Goal: Task Accomplishment & Management: Manage account settings

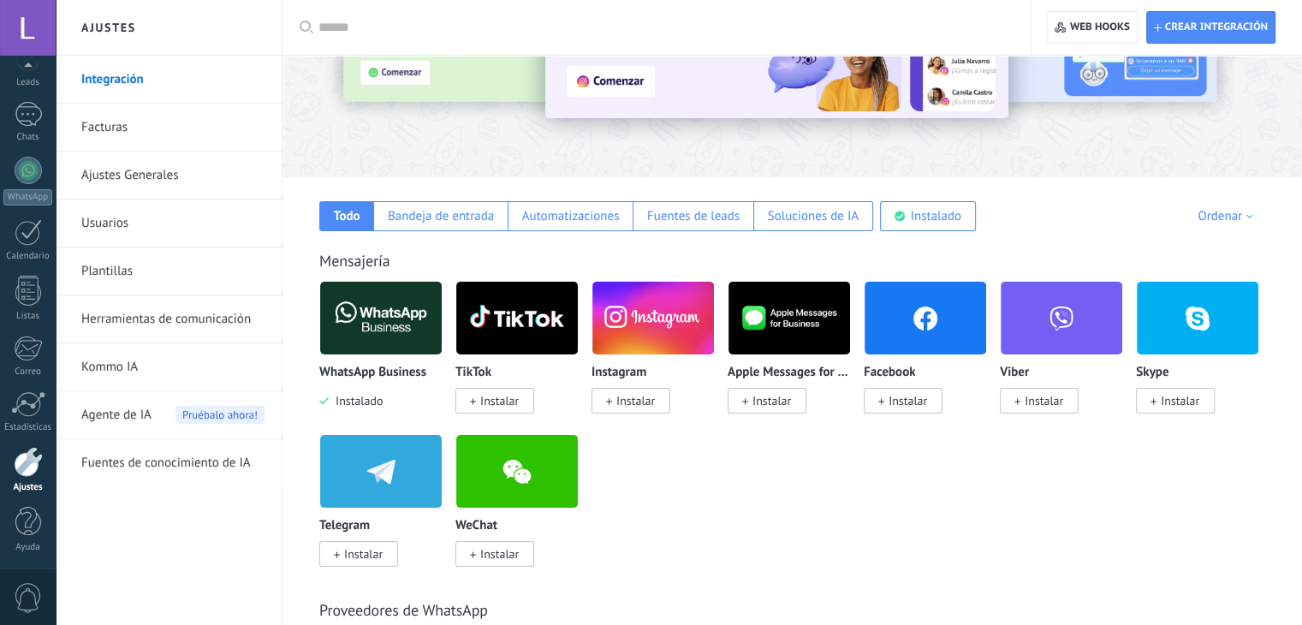
click at [395, 311] on img at bounding box center [381, 317] width 122 height 83
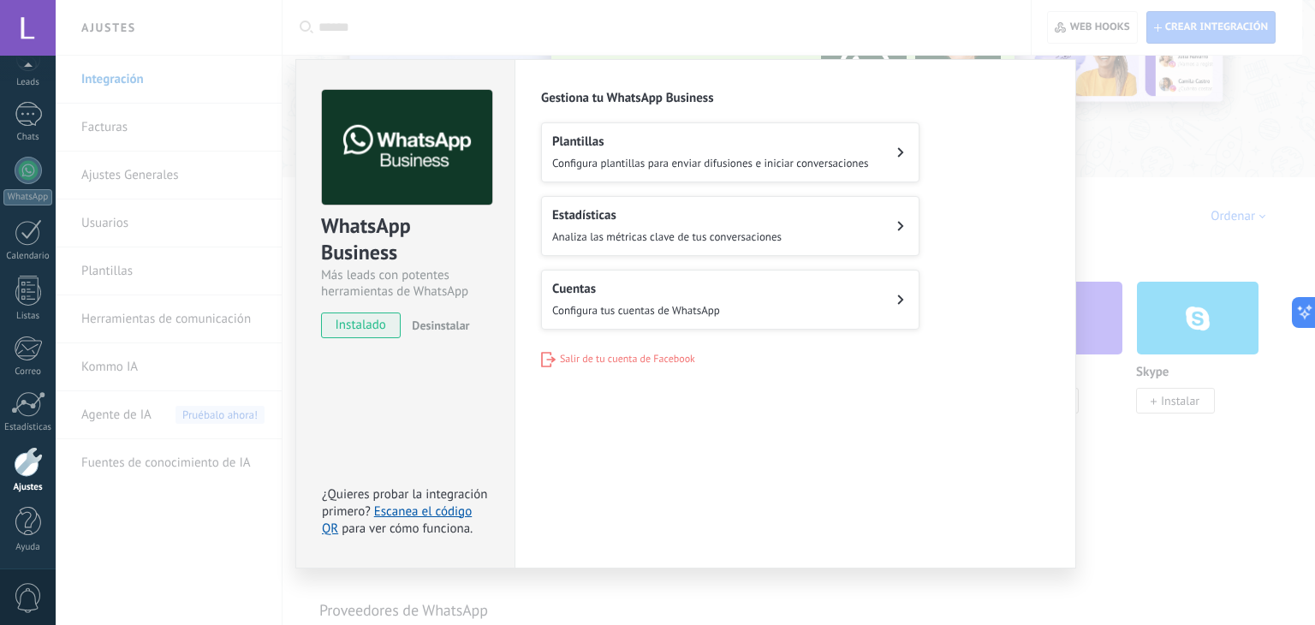
click at [614, 283] on h2 "Cuentas" at bounding box center [636, 289] width 168 height 16
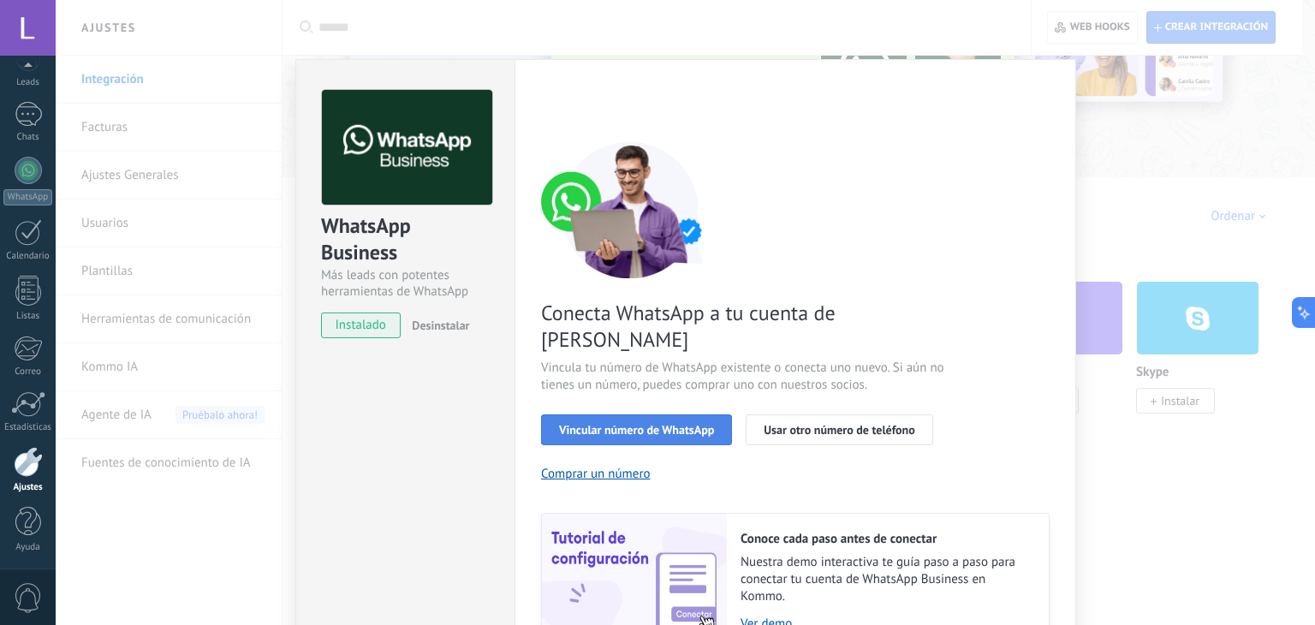
click at [637, 424] on span "Vincular número de WhatsApp" at bounding box center [636, 430] width 155 height 12
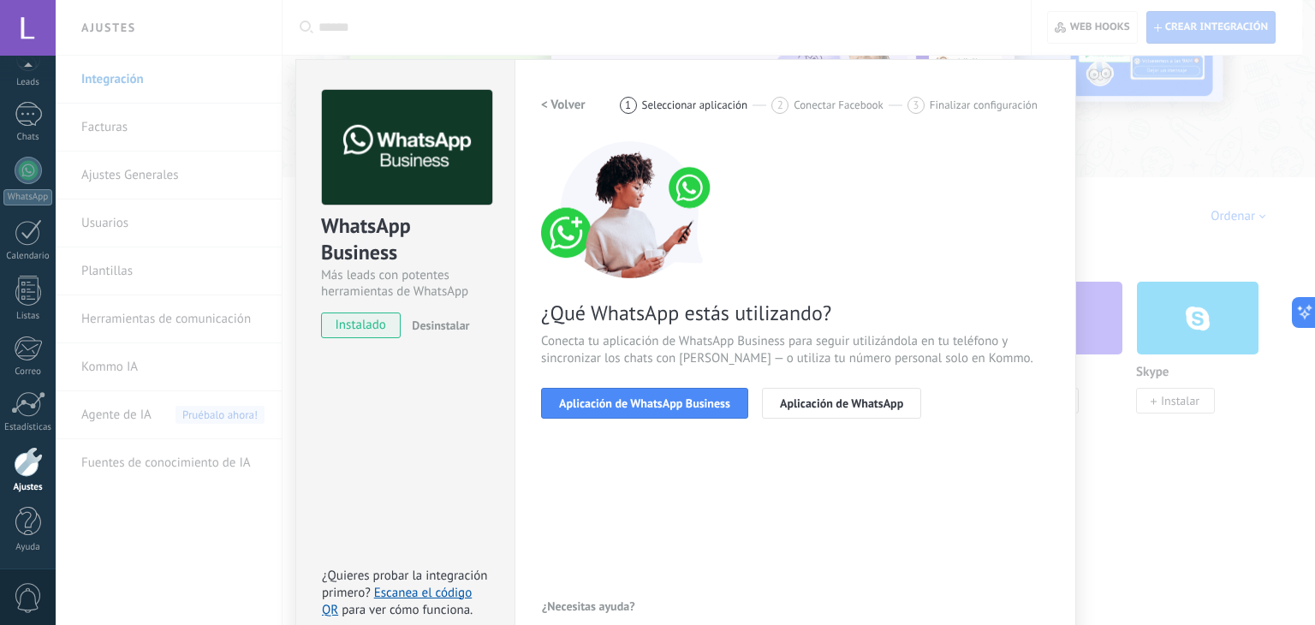
click at [637, 401] on span "Aplicación de WhatsApp Business" at bounding box center [644, 403] width 171 height 12
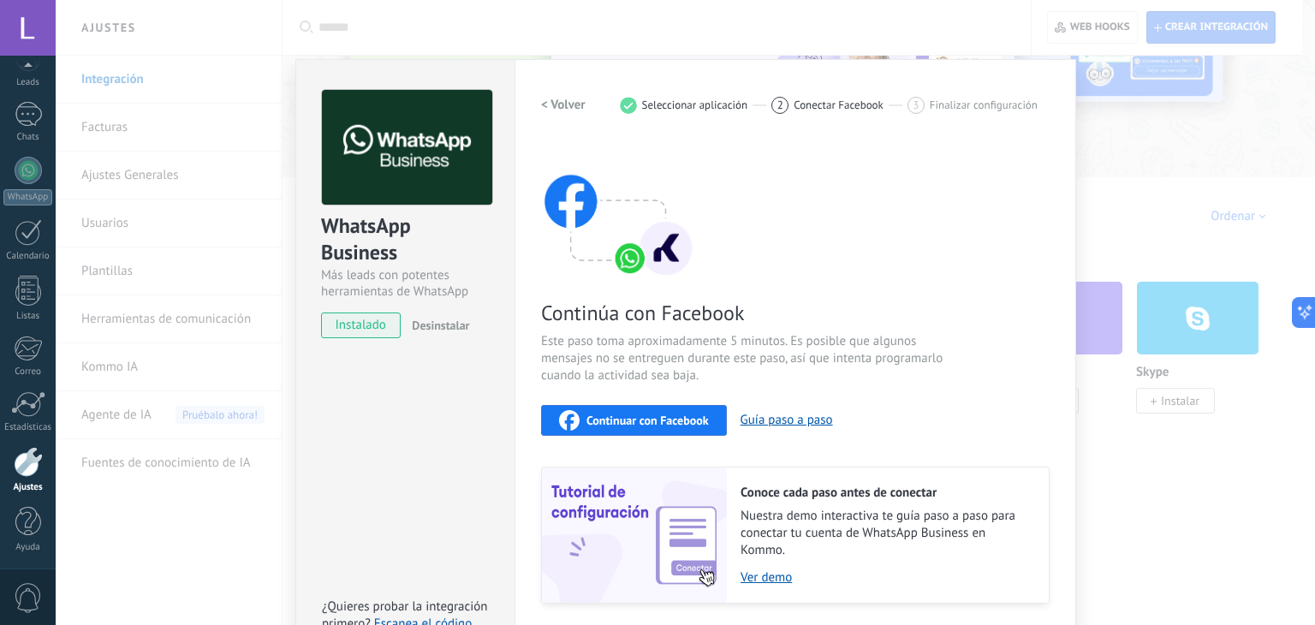
click at [641, 418] on span "Continuar con Facebook" at bounding box center [647, 420] width 122 height 12
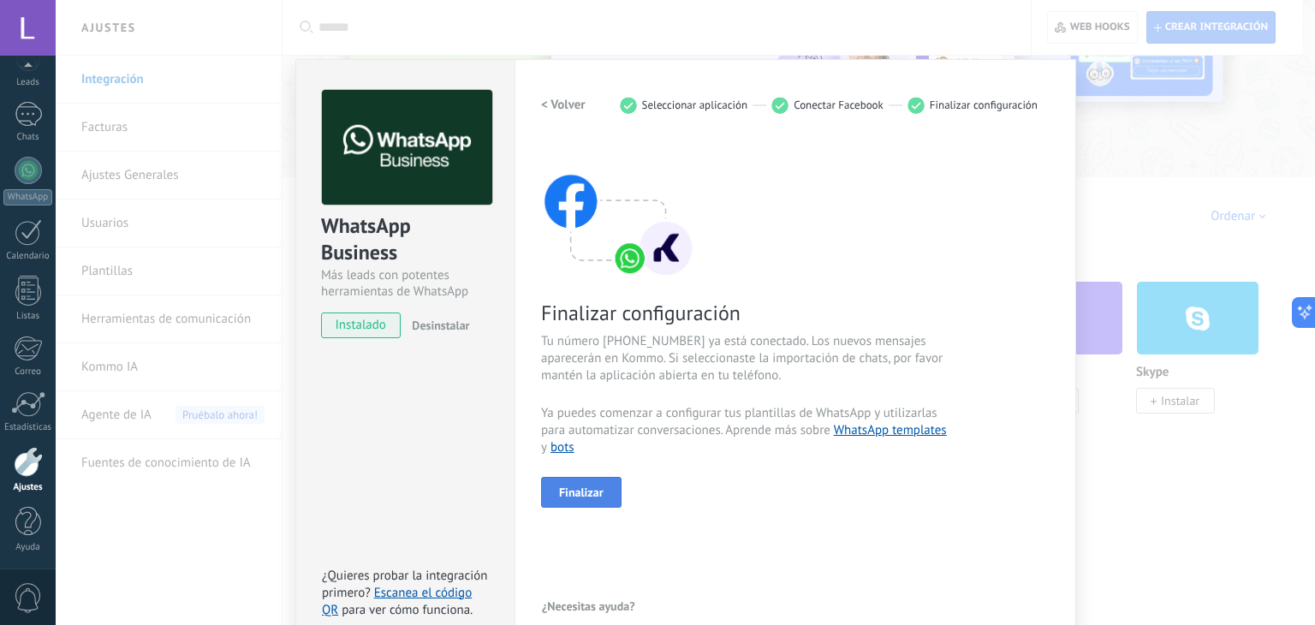
click at [589, 486] on span "Finalizar" at bounding box center [581, 492] width 45 height 12
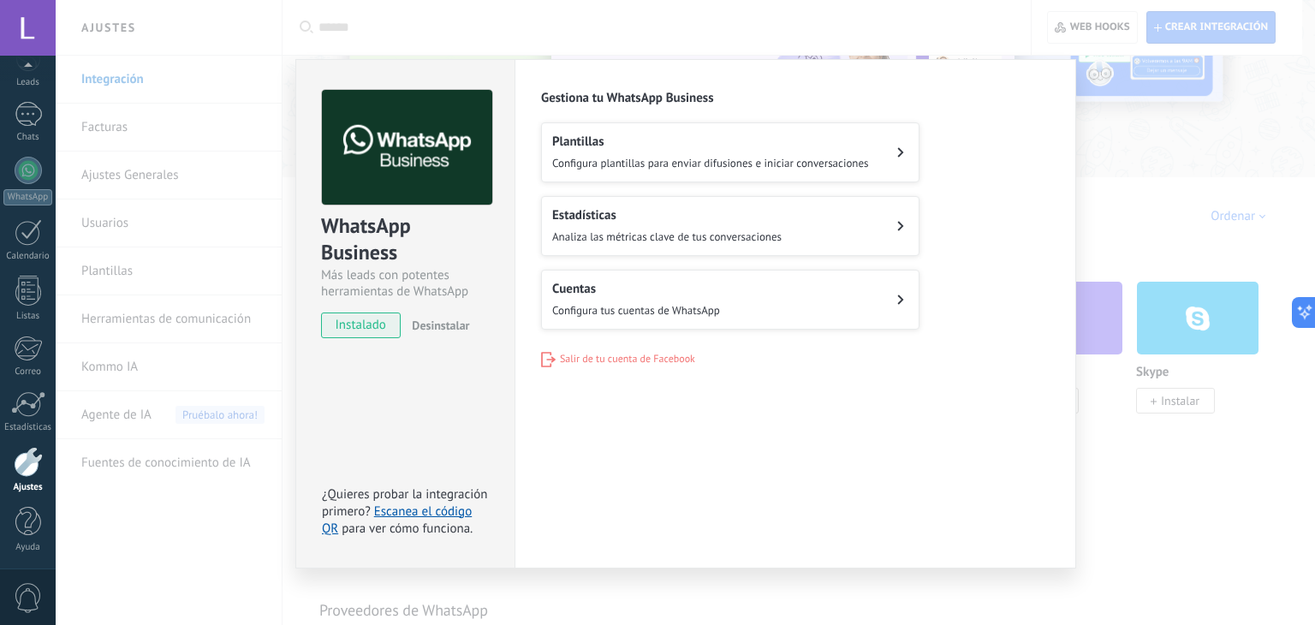
click at [642, 290] on h2 "Cuentas" at bounding box center [636, 289] width 168 height 16
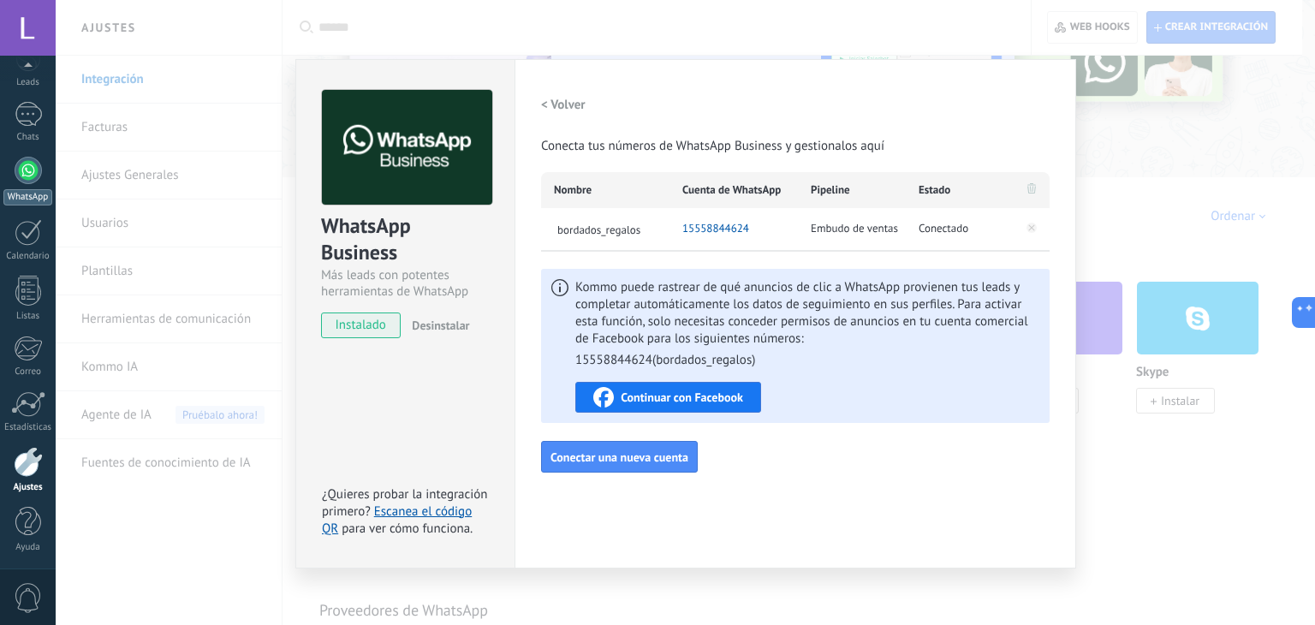
click at [24, 175] on div at bounding box center [28, 170] width 27 height 27
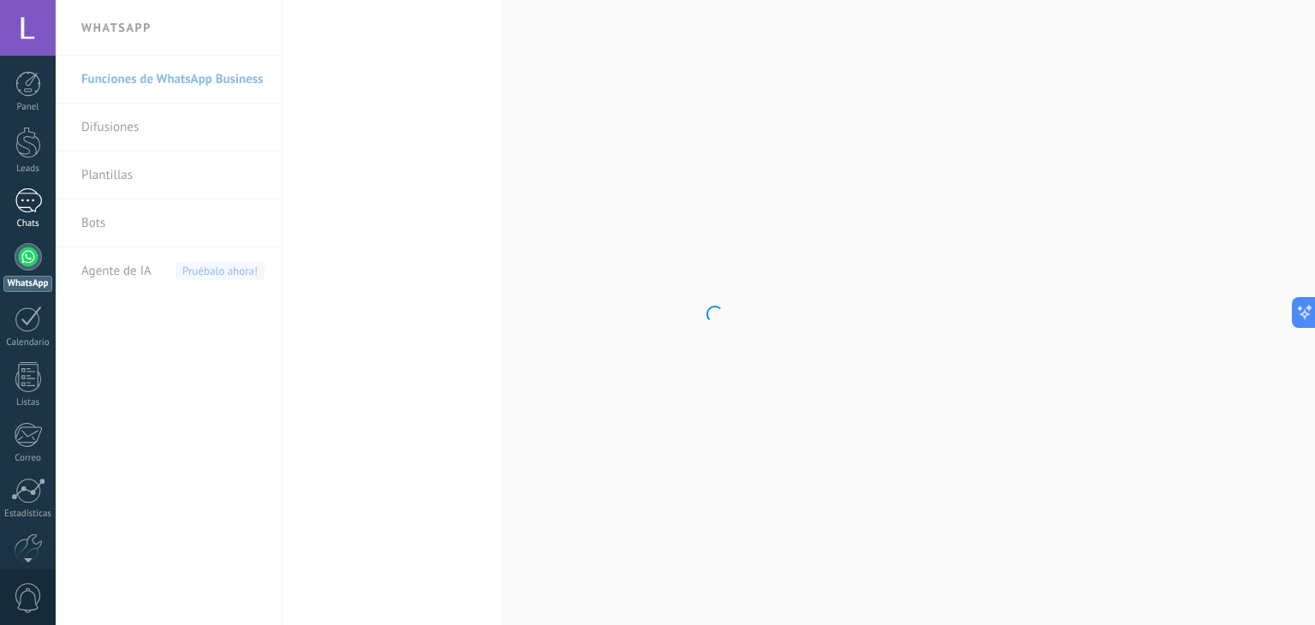
click at [33, 193] on div at bounding box center [28, 200] width 27 height 25
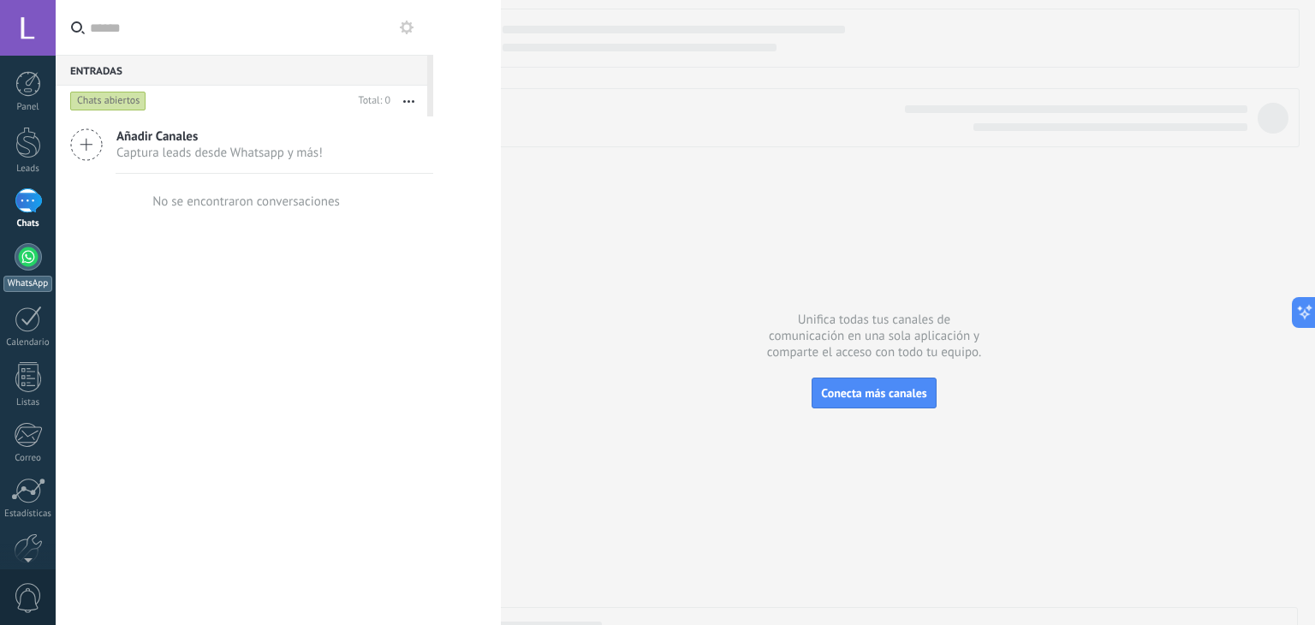
click at [22, 264] on div at bounding box center [28, 256] width 27 height 27
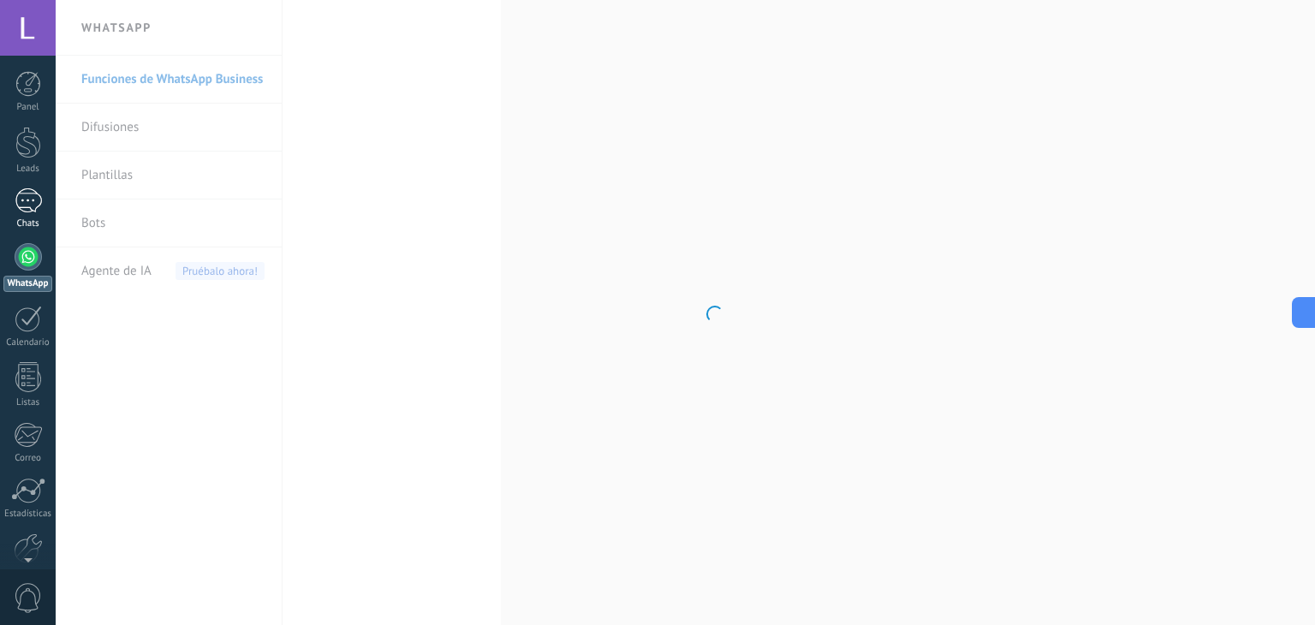
click at [24, 199] on div at bounding box center [28, 200] width 27 height 25
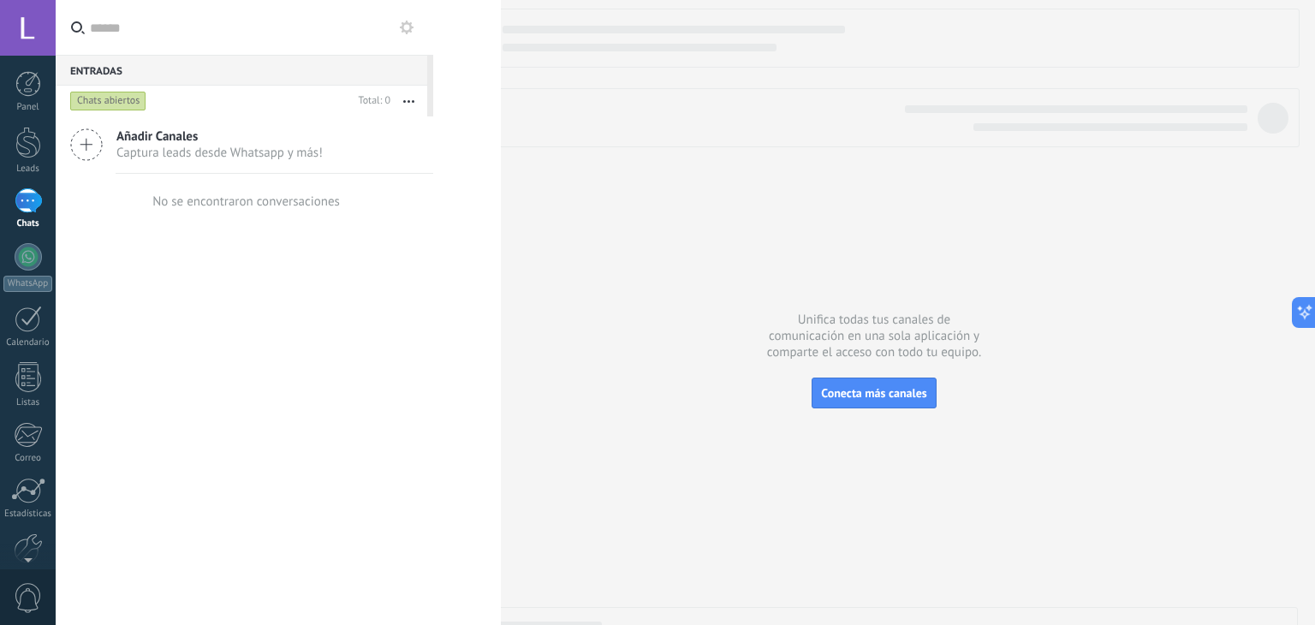
click at [169, 137] on span "Añadir Canales" at bounding box center [219, 136] width 206 height 16
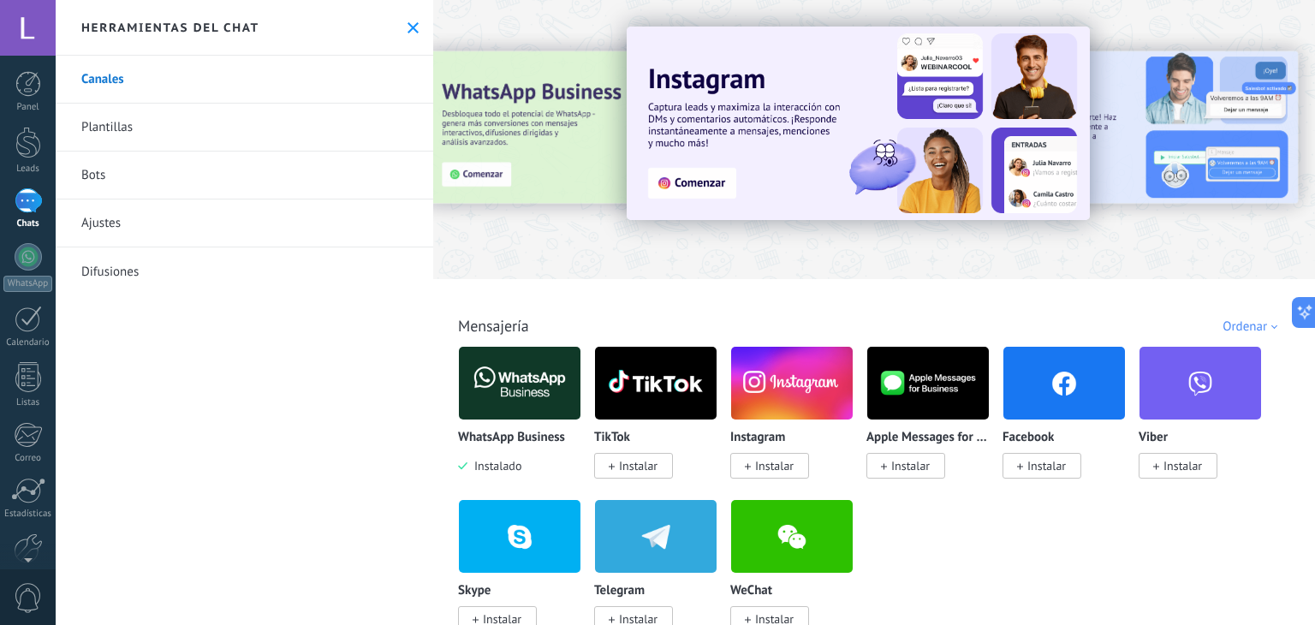
click at [494, 400] on img at bounding box center [520, 383] width 122 height 83
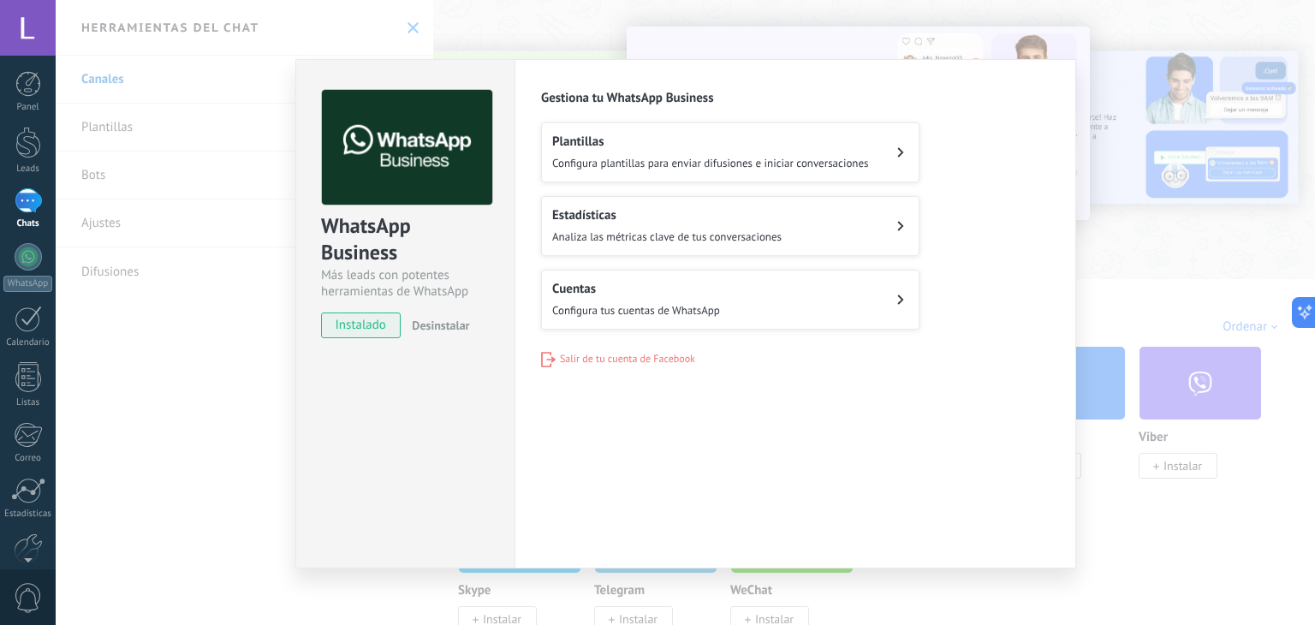
click at [605, 292] on h2 "Cuentas" at bounding box center [636, 289] width 168 height 16
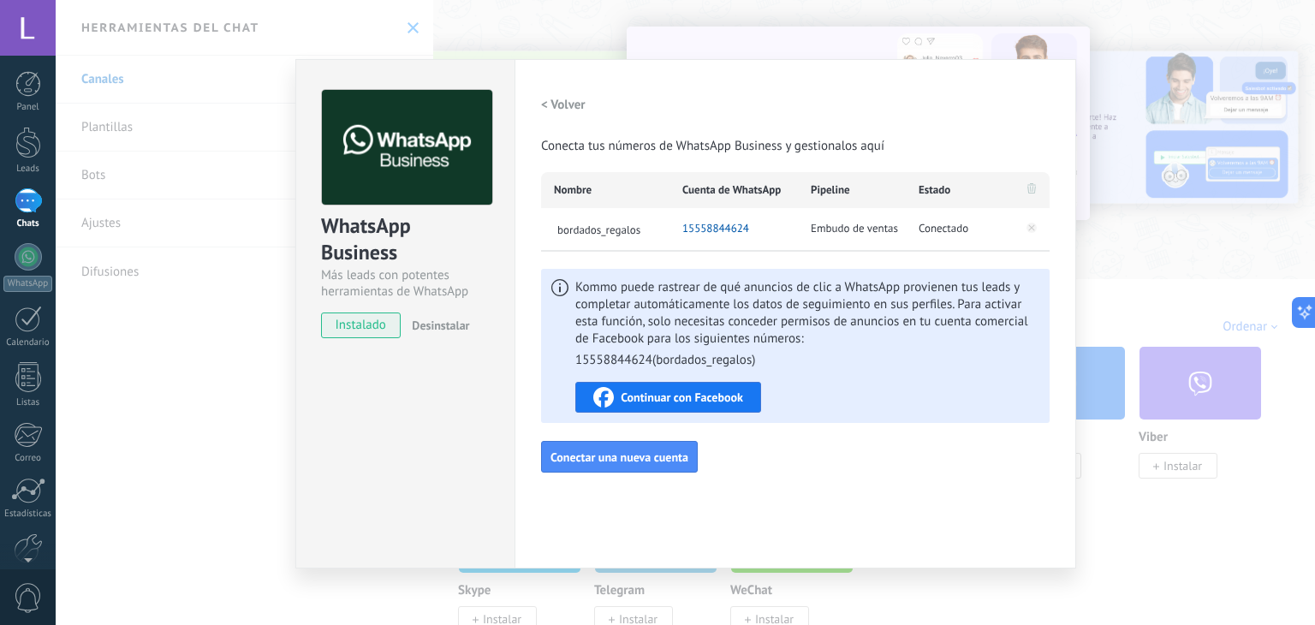
click at [669, 393] on span "Continuar con Facebook" at bounding box center [682, 397] width 122 height 12
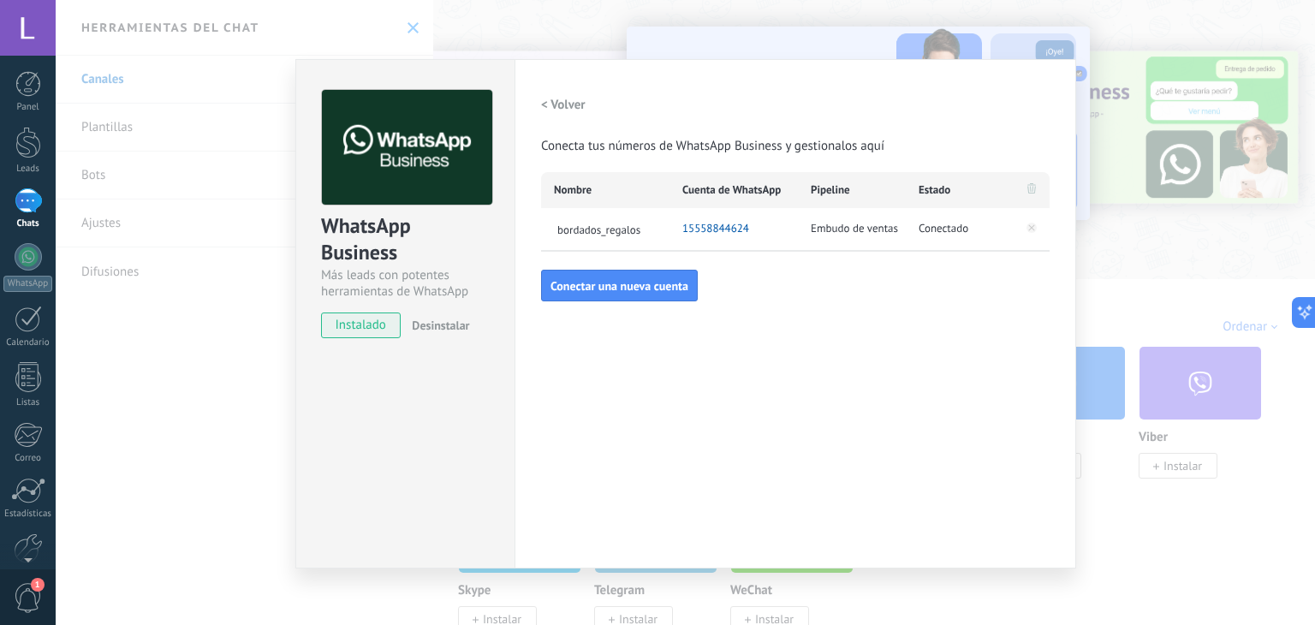
click at [1120, 278] on div "WhatsApp Business Más leads con potentes herramientas de WhatsApp instalado Des…" at bounding box center [685, 312] width 1259 height 625
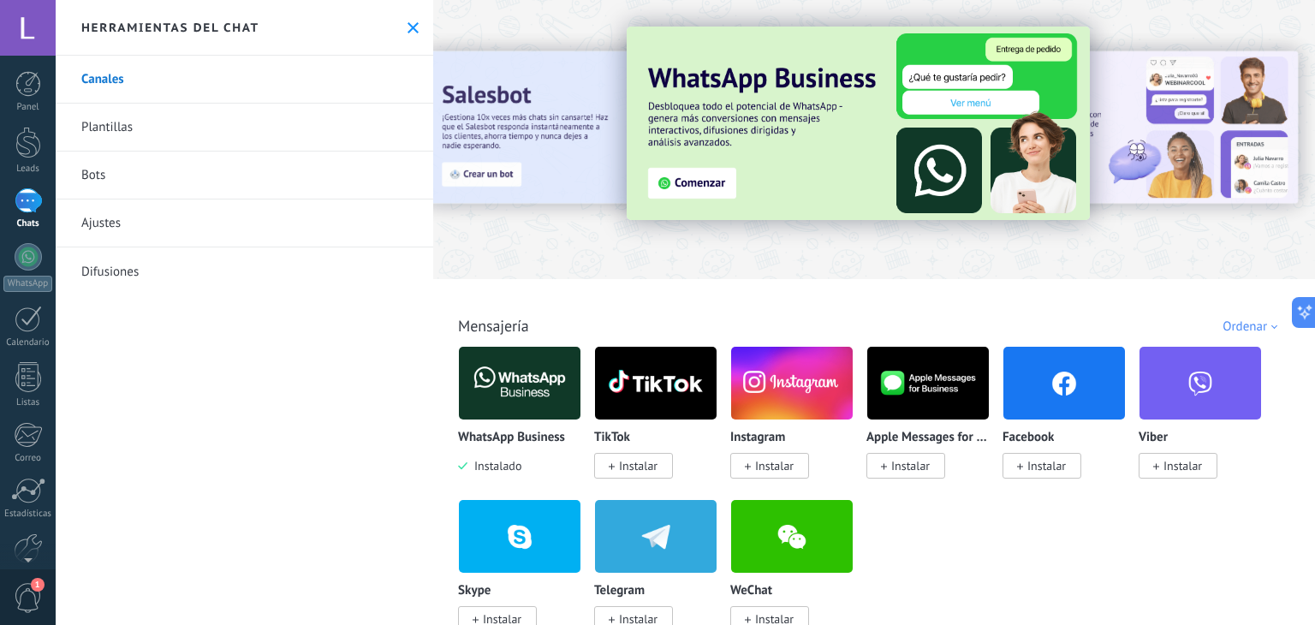
click at [31, 199] on div at bounding box center [28, 200] width 27 height 25
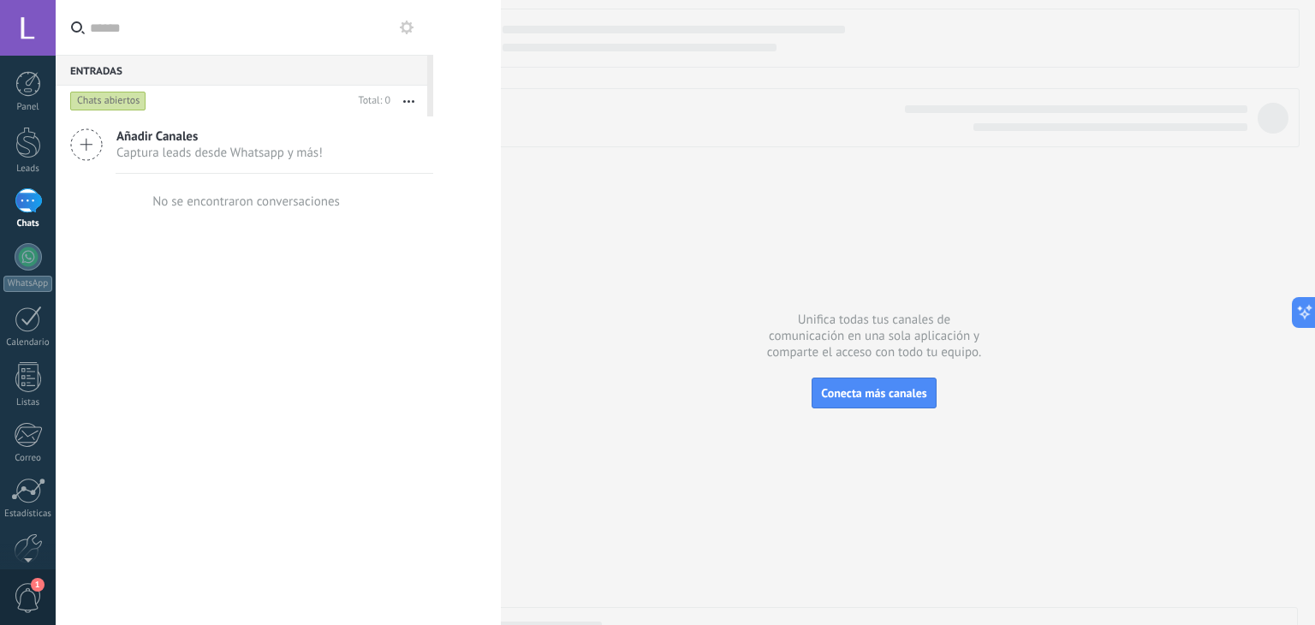
click at [289, 139] on span "Añadir Canales" at bounding box center [219, 136] width 206 height 16
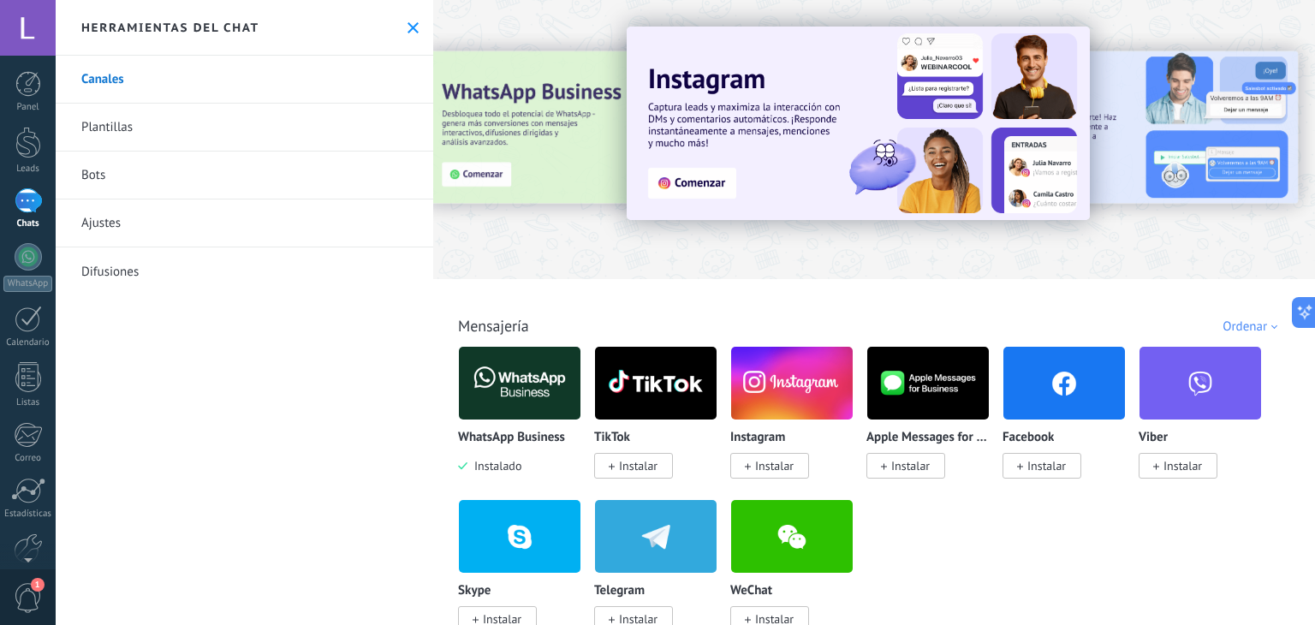
click at [407, 23] on icon at bounding box center [412, 27] width 11 height 11
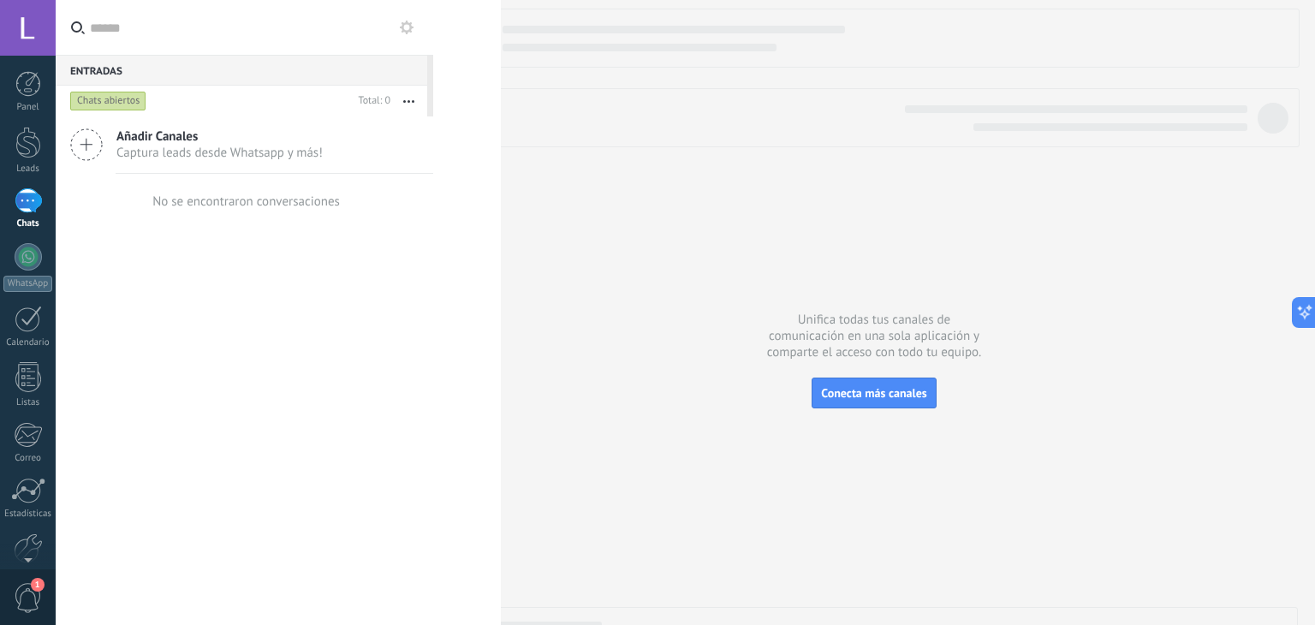
click at [126, 150] on span "Captura leads desde Whatsapp y más!" at bounding box center [219, 153] width 206 height 16
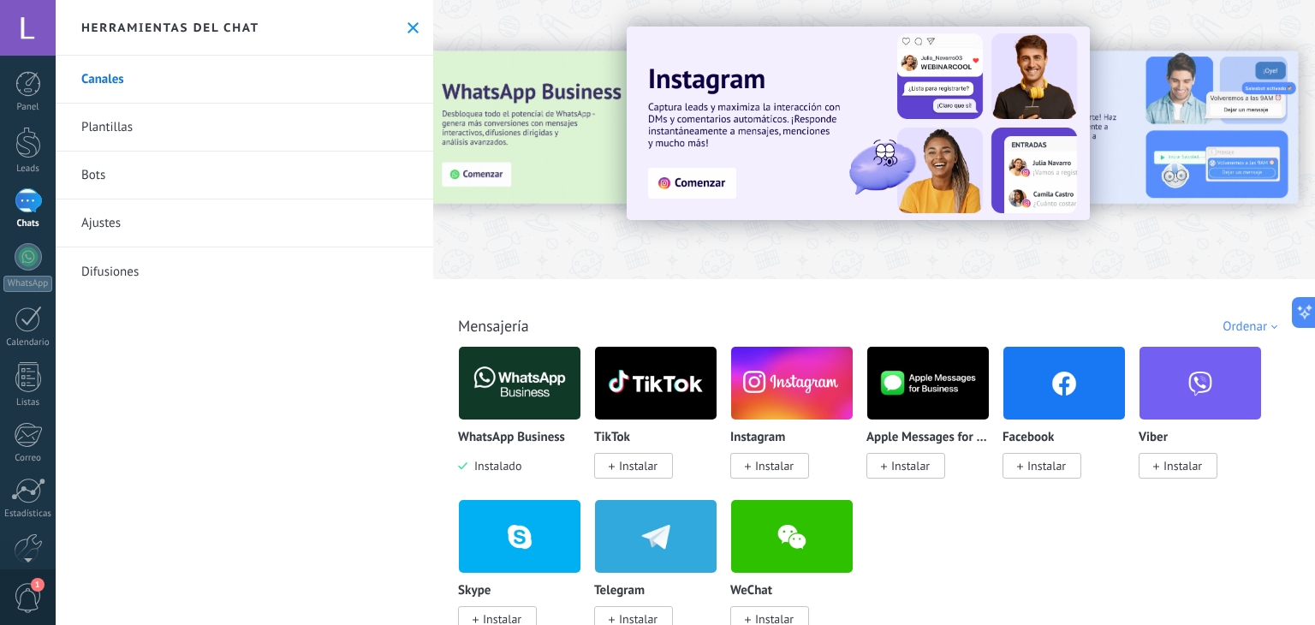
click at [482, 379] on img at bounding box center [520, 383] width 122 height 83
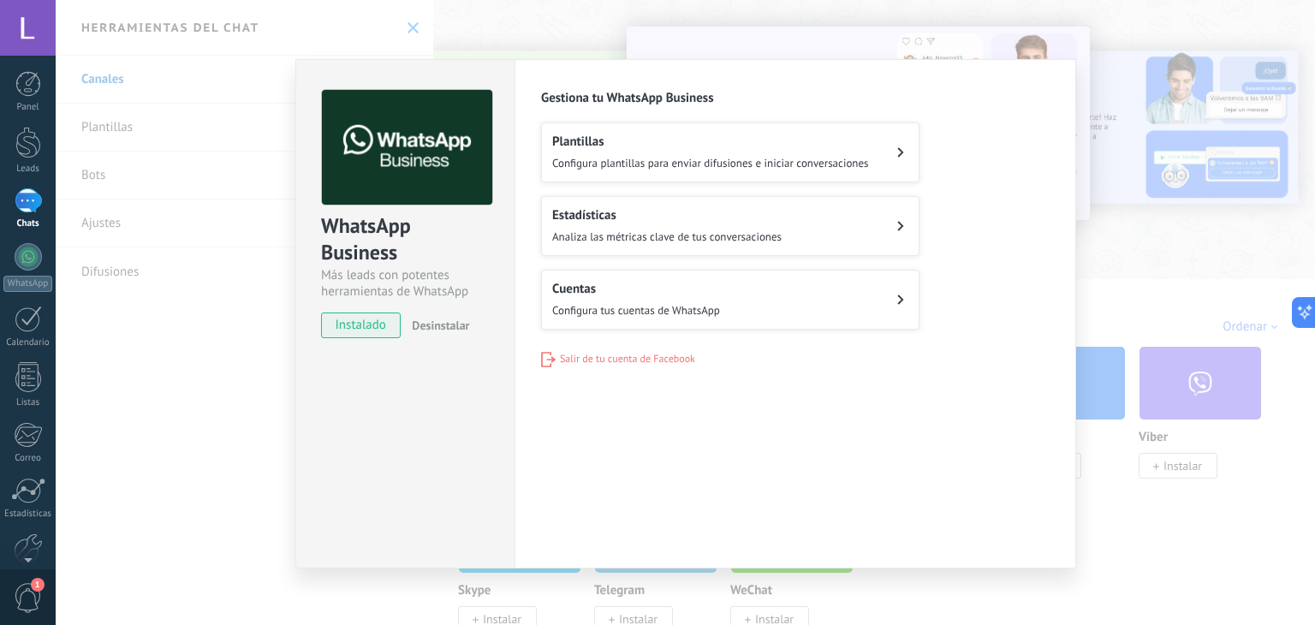
click at [632, 292] on h2 "Cuentas" at bounding box center [636, 289] width 168 height 16
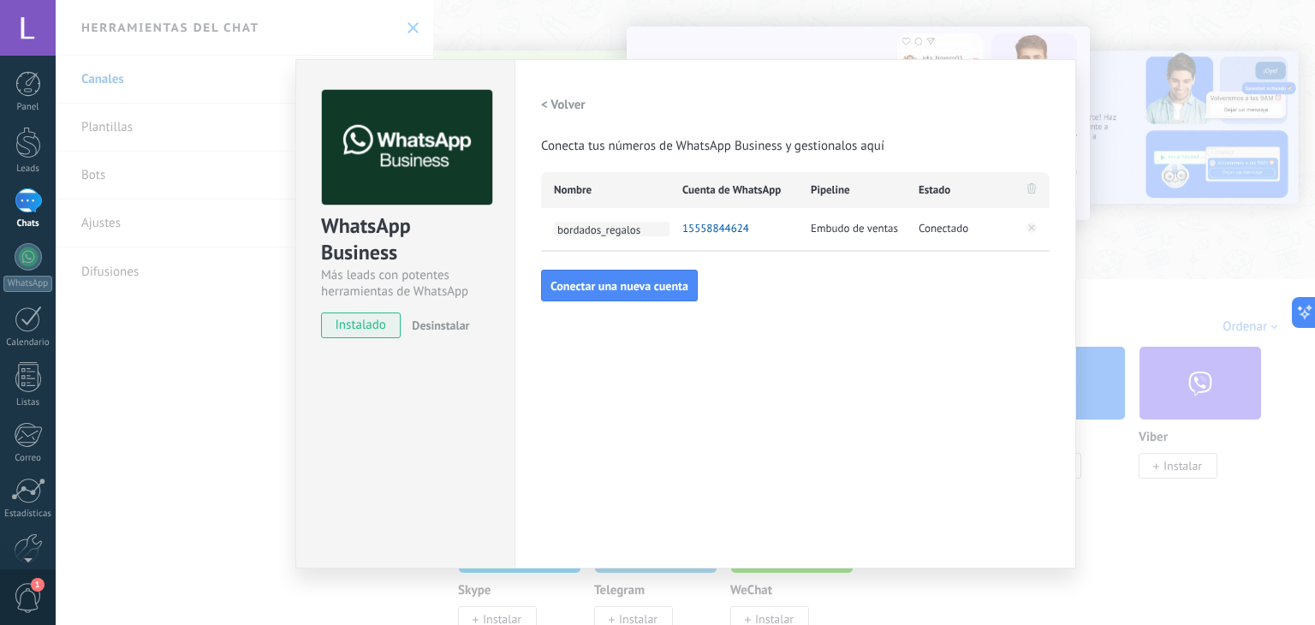
click at [658, 223] on span "bordados_regalos" at bounding box center [612, 229] width 116 height 15
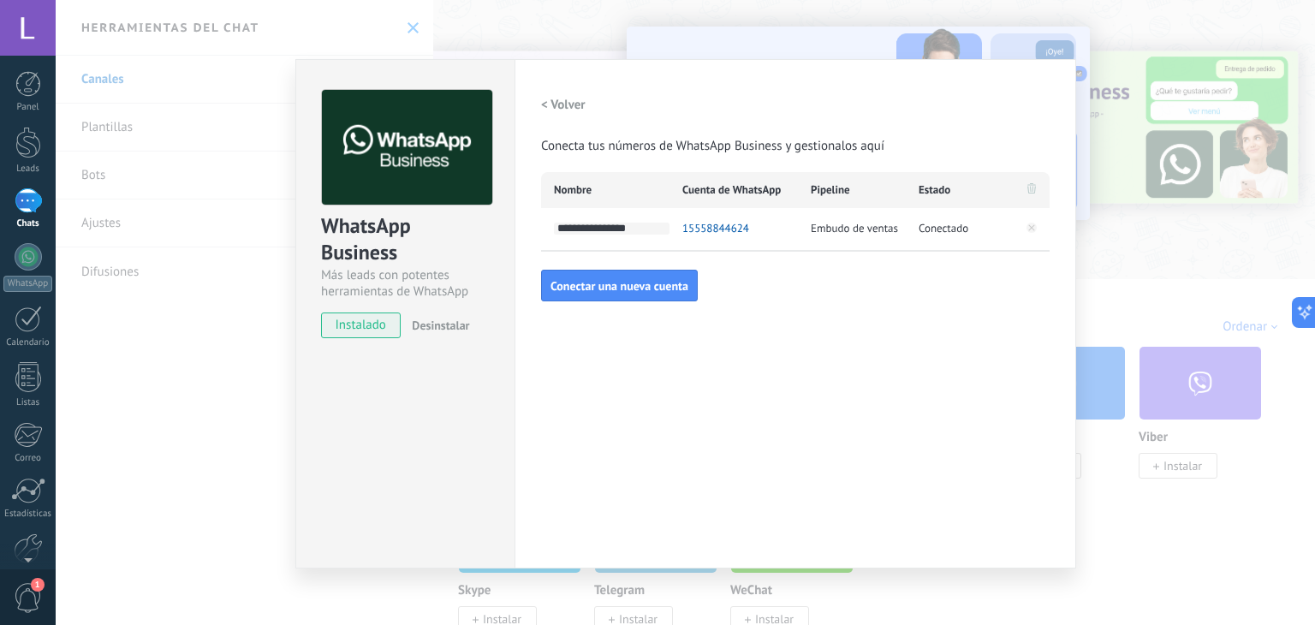
click at [1132, 265] on div "**********" at bounding box center [685, 312] width 1259 height 625
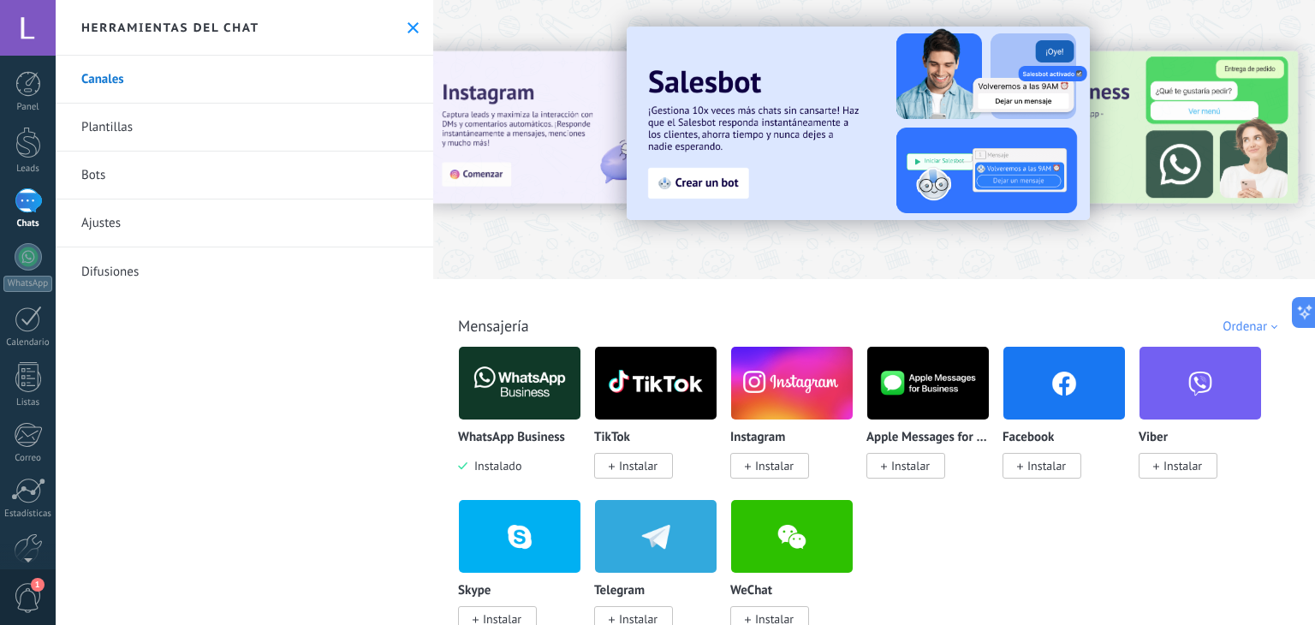
click at [24, 195] on div at bounding box center [28, 200] width 27 height 25
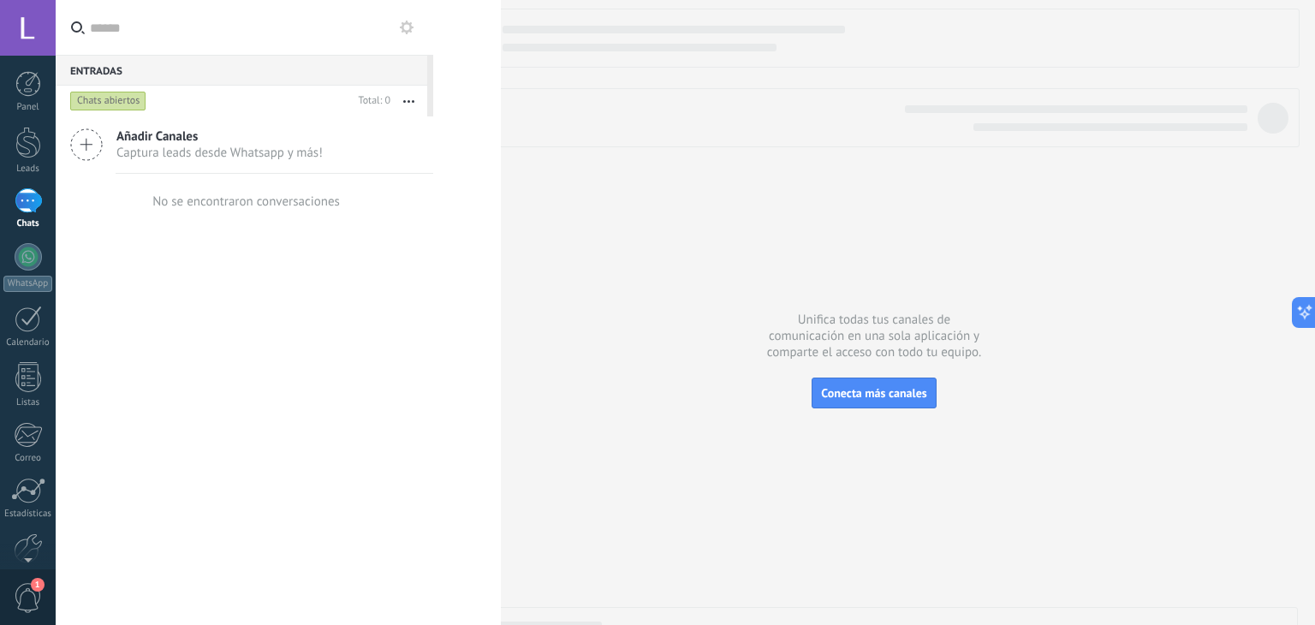
click at [185, 35] on input "text" at bounding box center [255, 27] width 330 height 55
click at [29, 597] on span "1" at bounding box center [28, 598] width 29 height 30
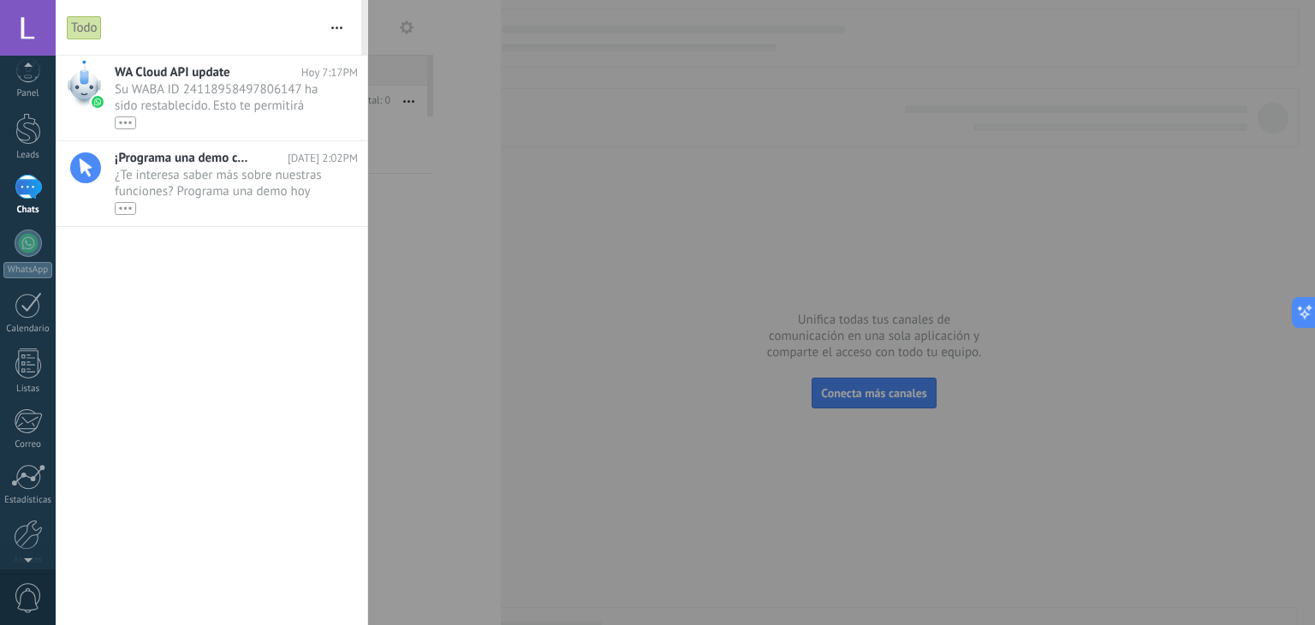
scroll to position [0, 0]
click at [215, 113] on span "Su WABA ID 24118958497806147 ha sido restablecido. Esto te permitirá continuar …" at bounding box center [220, 105] width 211 height 48
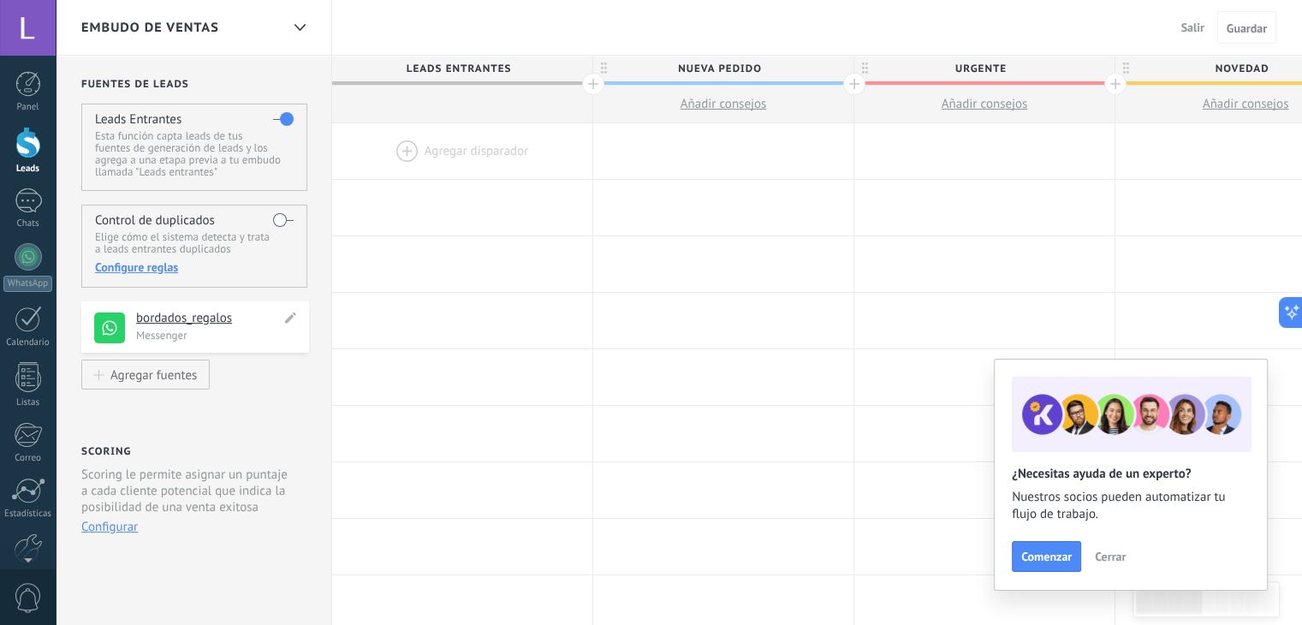
click at [223, 334] on p "Messenger" at bounding box center [217, 335] width 163 height 15
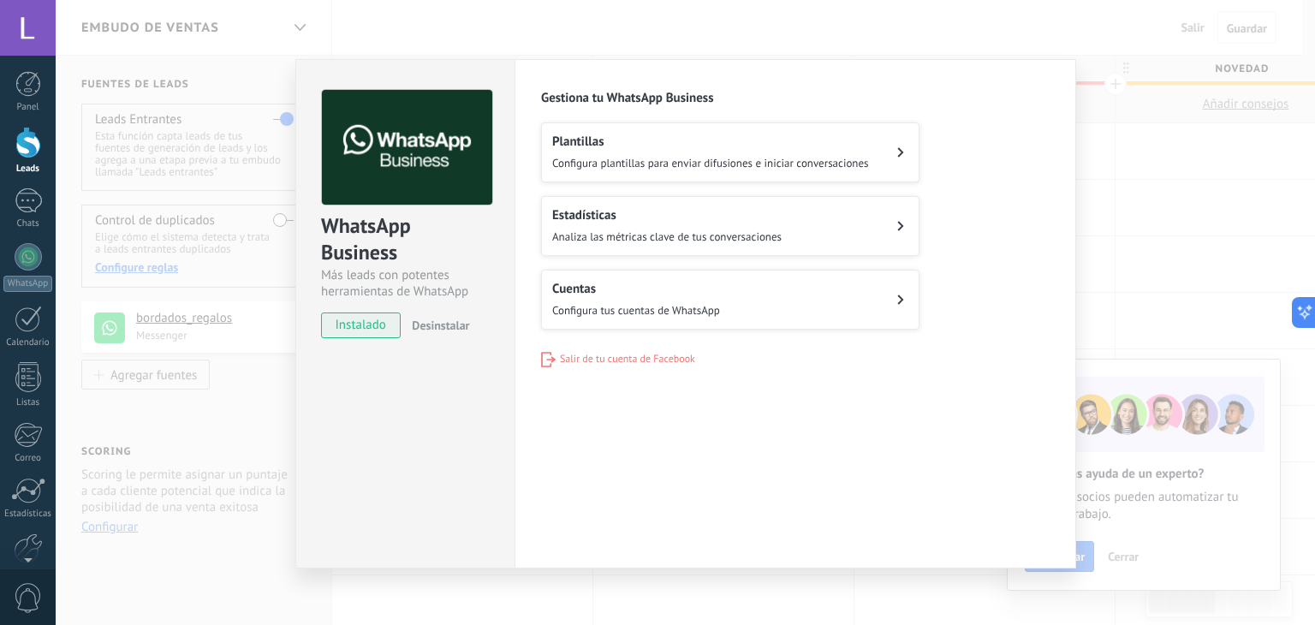
click at [1115, 189] on div "WhatsApp Business Más leads con potentes herramientas de WhatsApp instalado Des…" at bounding box center [685, 312] width 1259 height 625
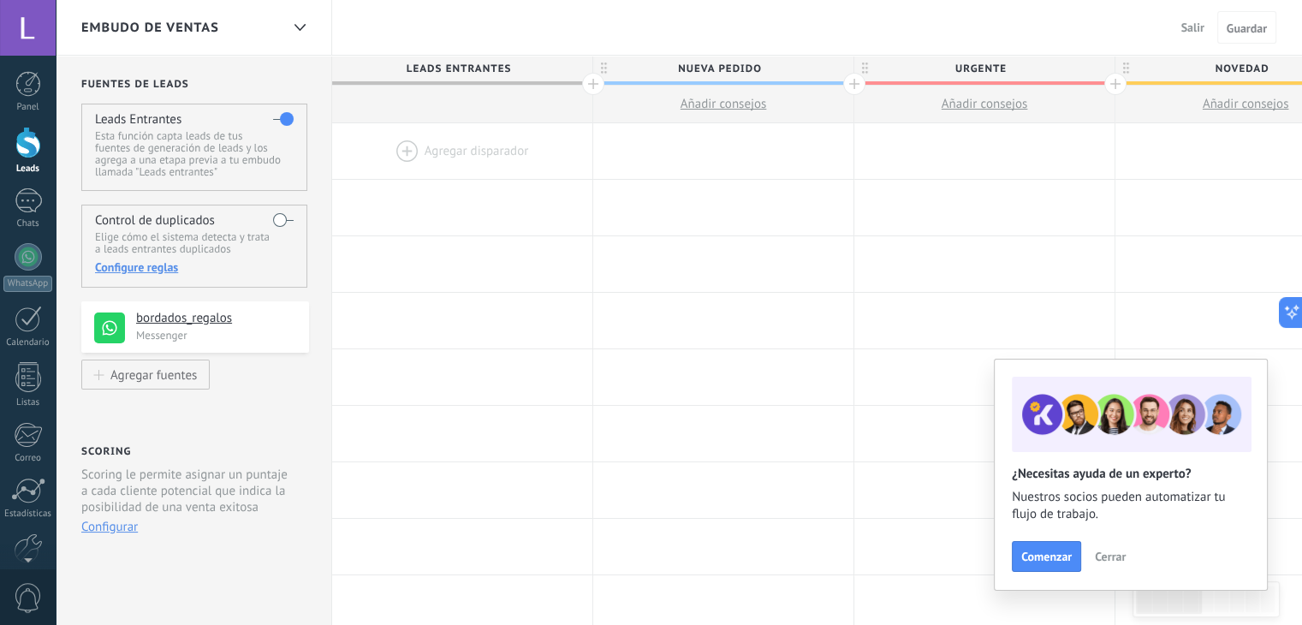
click at [219, 138] on p "Esta función capta leads de tus fuentes de generación de leads y los agrega a u…" at bounding box center [194, 154] width 198 height 48
click at [170, 149] on p "Esta función capta leads de tus fuentes de generación de leads y los agrega a u…" at bounding box center [194, 154] width 198 height 48
click at [283, 117] on label at bounding box center [283, 118] width 21 height 27
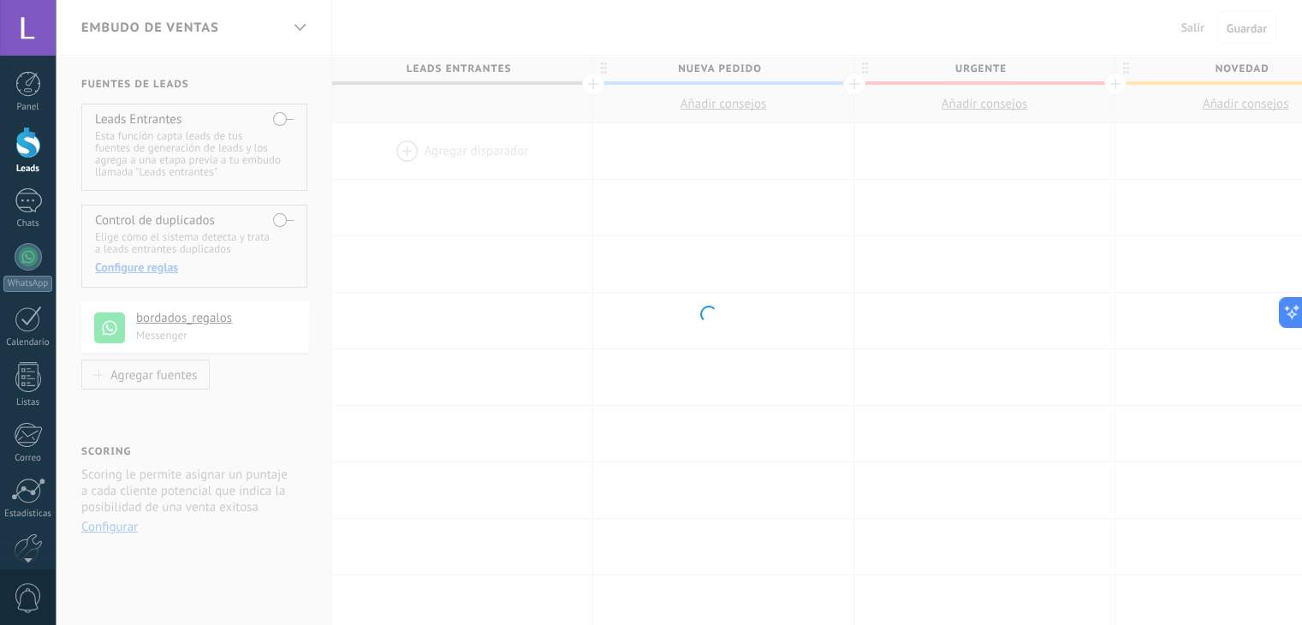
click at [283, 117] on body ".abccls-1,.abccls-2{fill-rule:evenodd}.abccls-2{fill:#fff} .abfcls-1{fill:none}…" at bounding box center [651, 378] width 1302 height 757
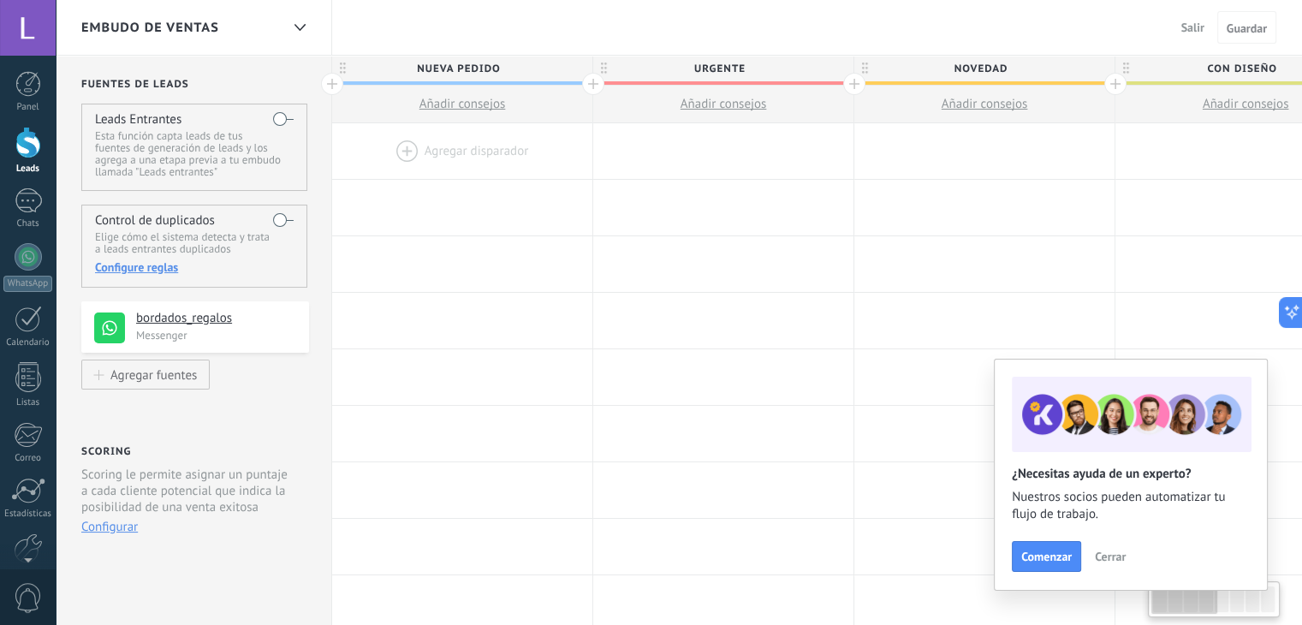
click at [283, 116] on label at bounding box center [283, 118] width 21 height 27
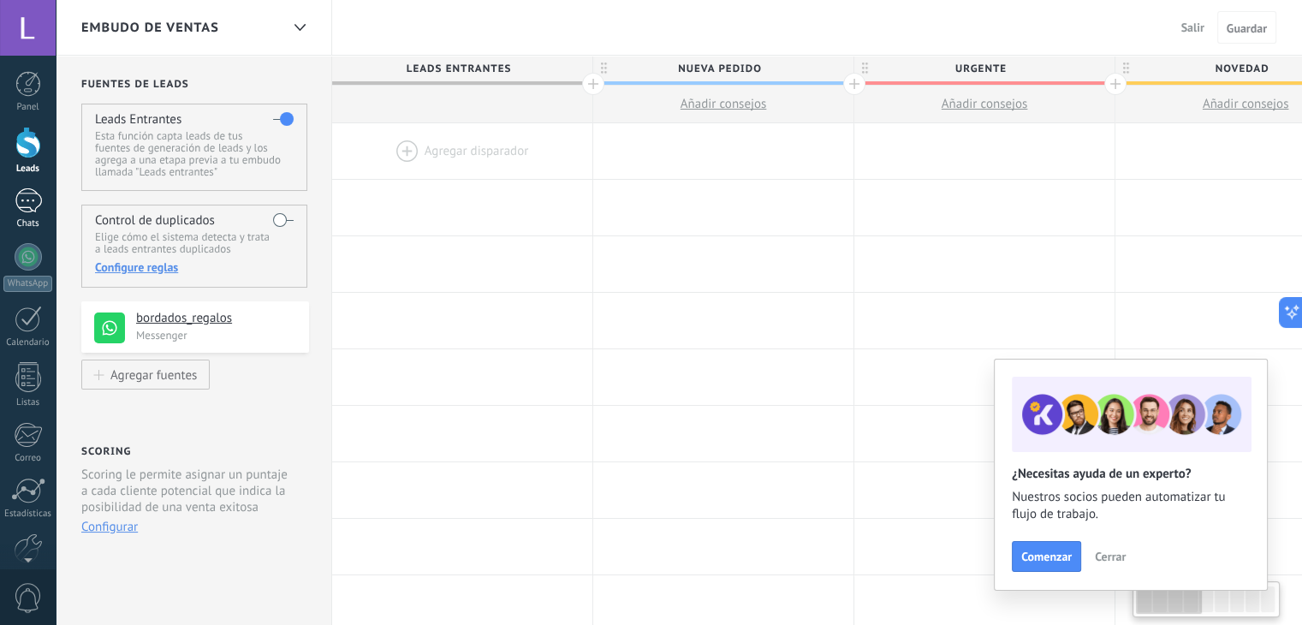
click at [32, 205] on div at bounding box center [28, 200] width 27 height 25
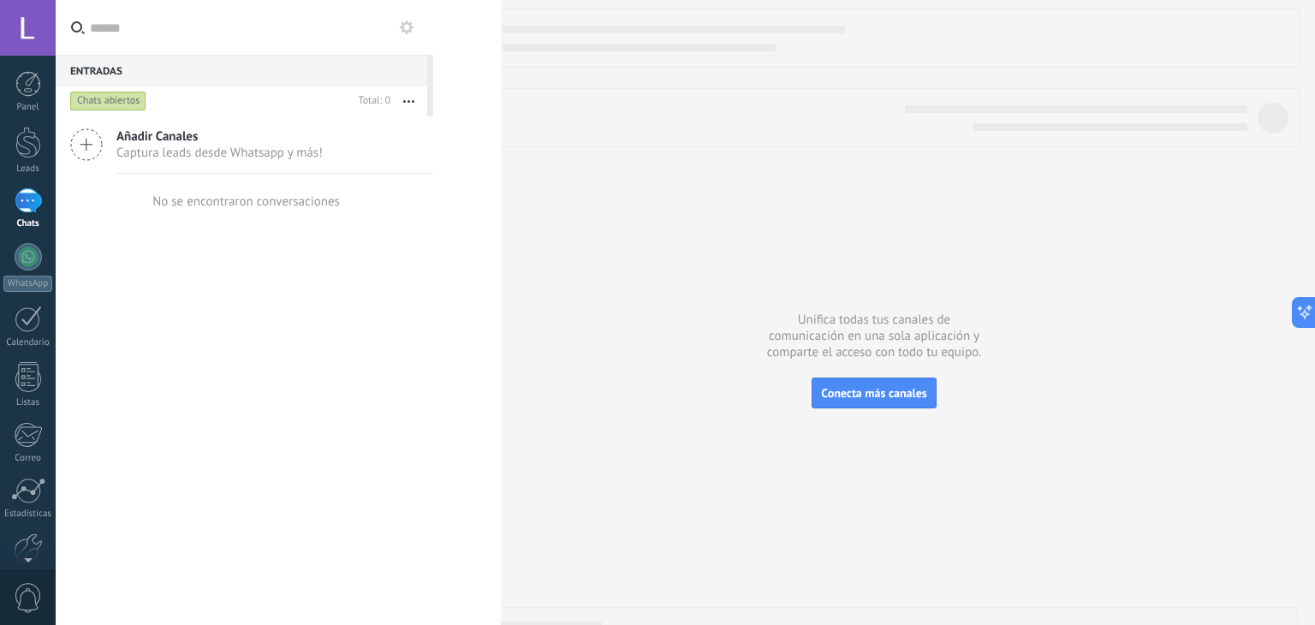
click at [408, 23] on use at bounding box center [407, 28] width 14 height 14
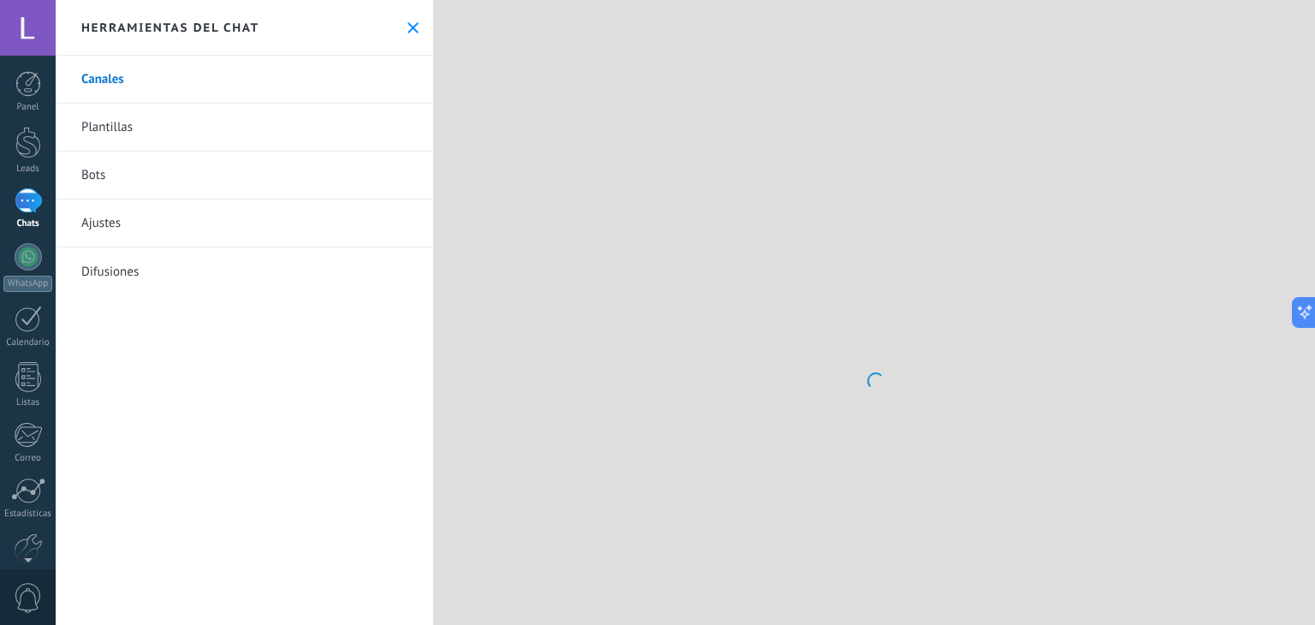
click at [408, 26] on use at bounding box center [412, 27] width 11 height 11
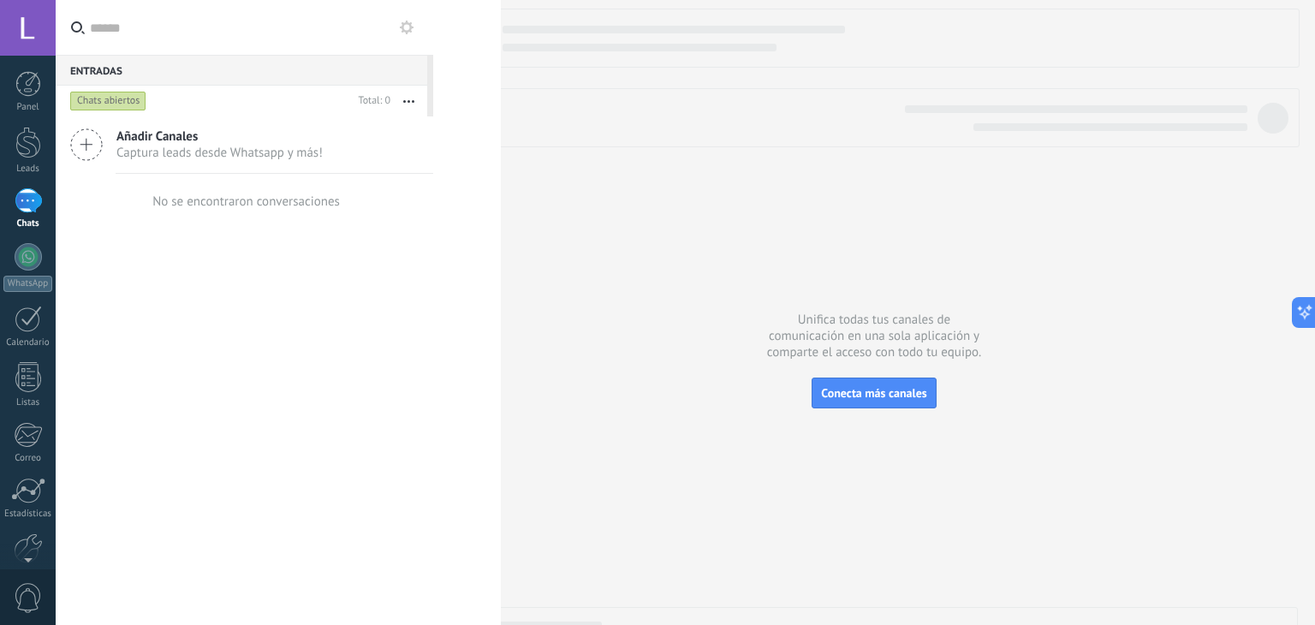
click at [91, 146] on icon at bounding box center [86, 144] width 33 height 33
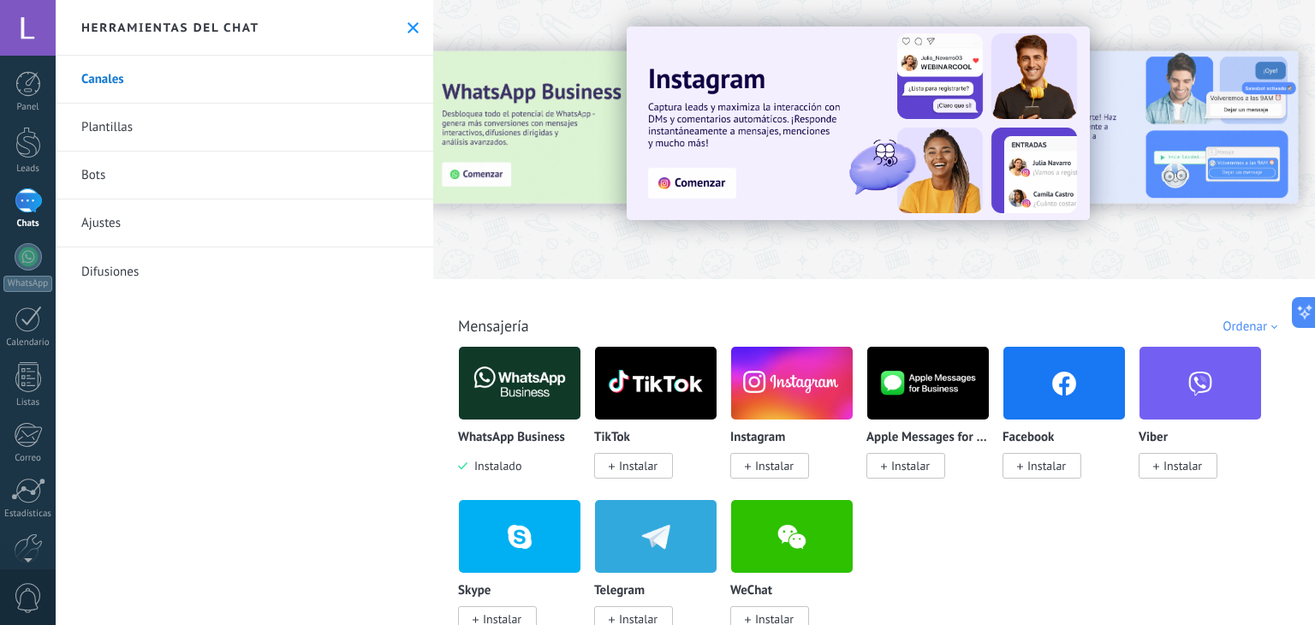
click at [546, 383] on img at bounding box center [520, 383] width 122 height 83
click at [497, 378] on img at bounding box center [520, 383] width 122 height 83
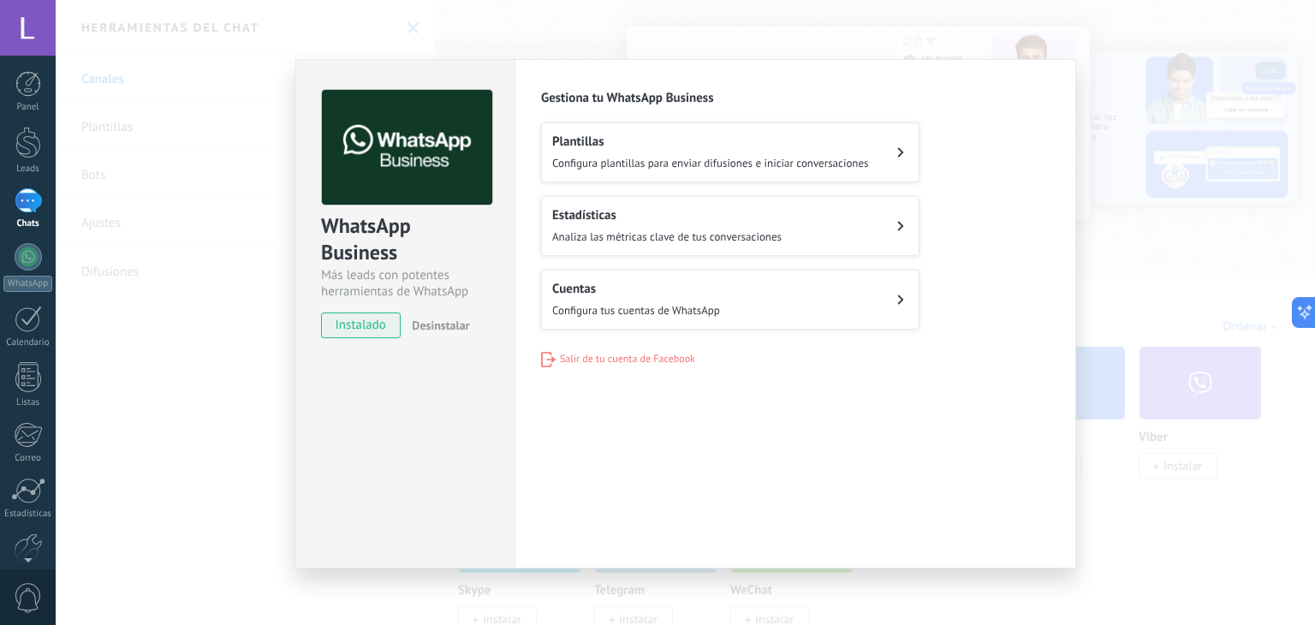
click at [699, 296] on div "Cuentas Configura tus cuentas de WhatsApp" at bounding box center [636, 300] width 168 height 38
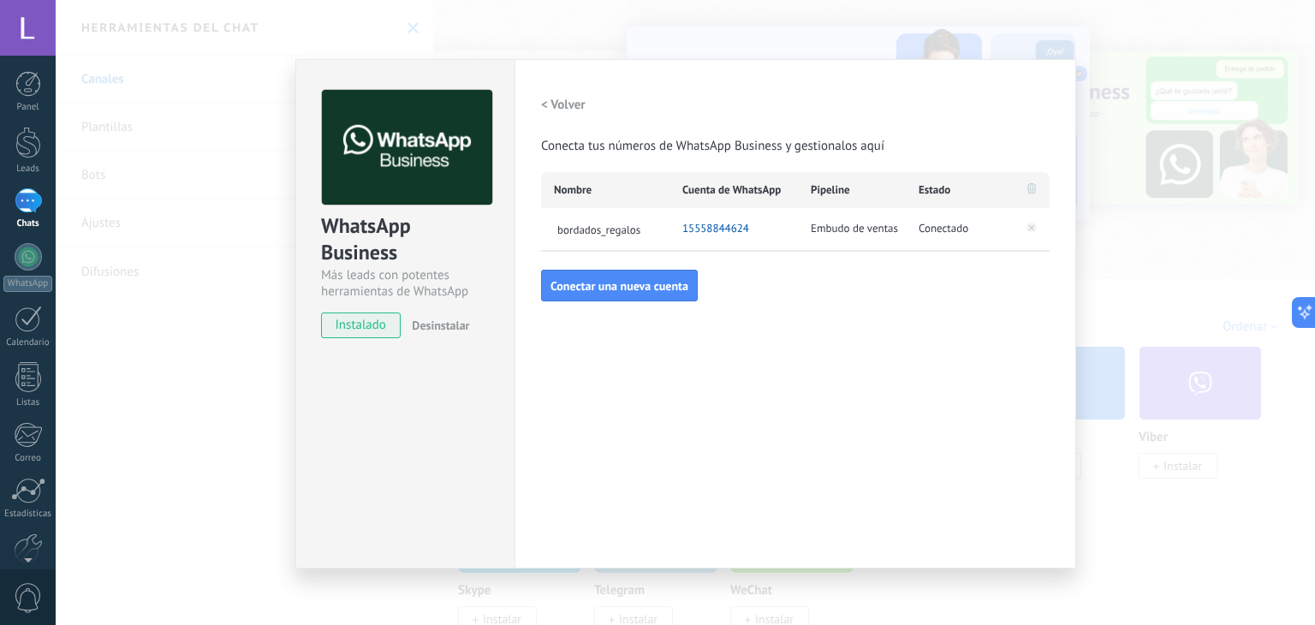
click at [703, 230] on span "15558844624" at bounding box center [715, 228] width 67 height 17
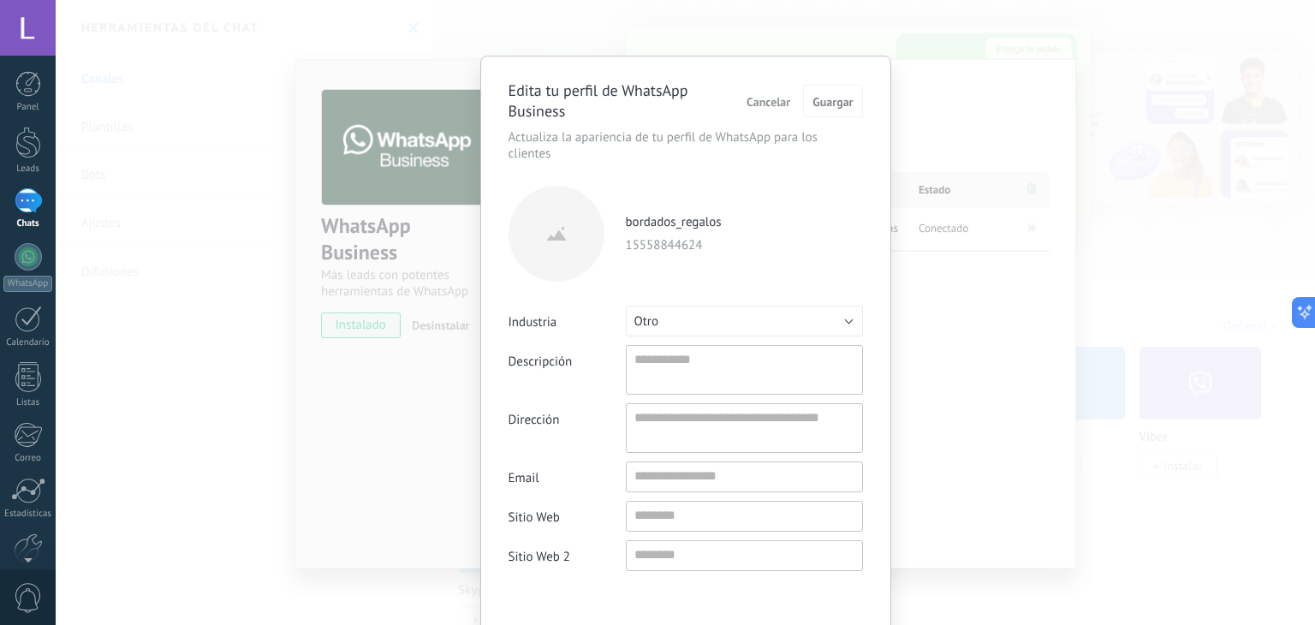
click at [684, 247] on p "15558844624" at bounding box center [744, 245] width 237 height 17
click at [822, 102] on span "Guargar" at bounding box center [832, 102] width 40 height 12
click at [758, 107] on span "Cancelar" at bounding box center [768, 102] width 44 height 12
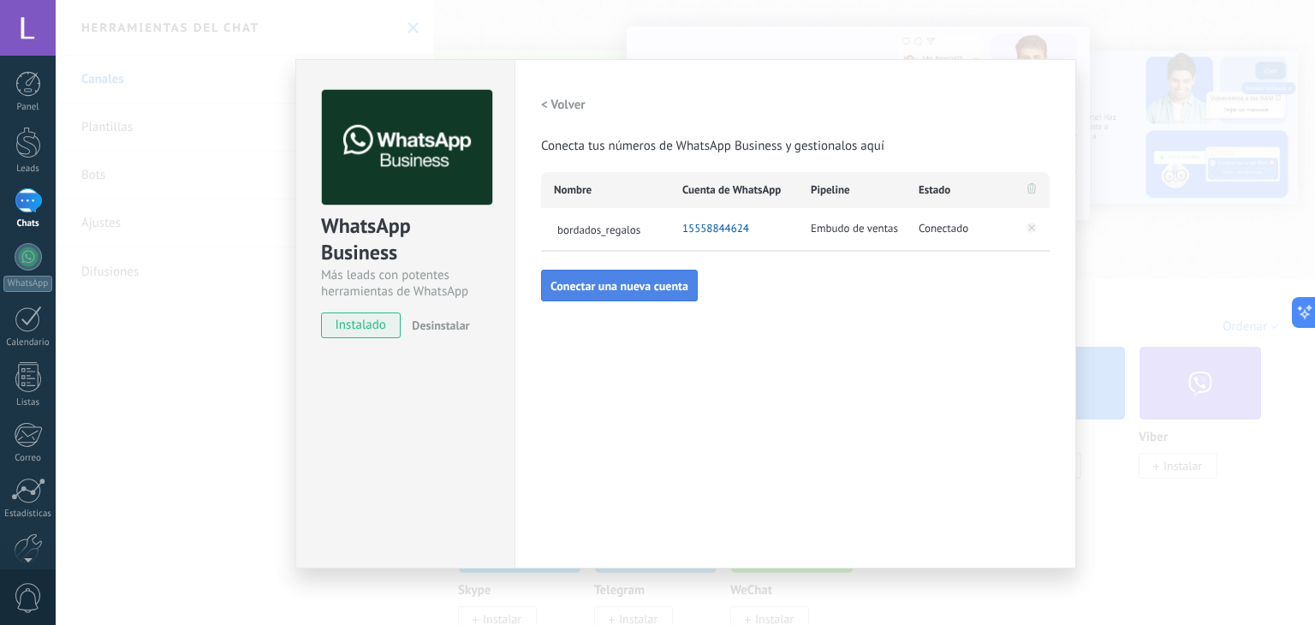
click at [669, 293] on button "Conectar una nueva cuenta" at bounding box center [619, 286] width 157 height 33
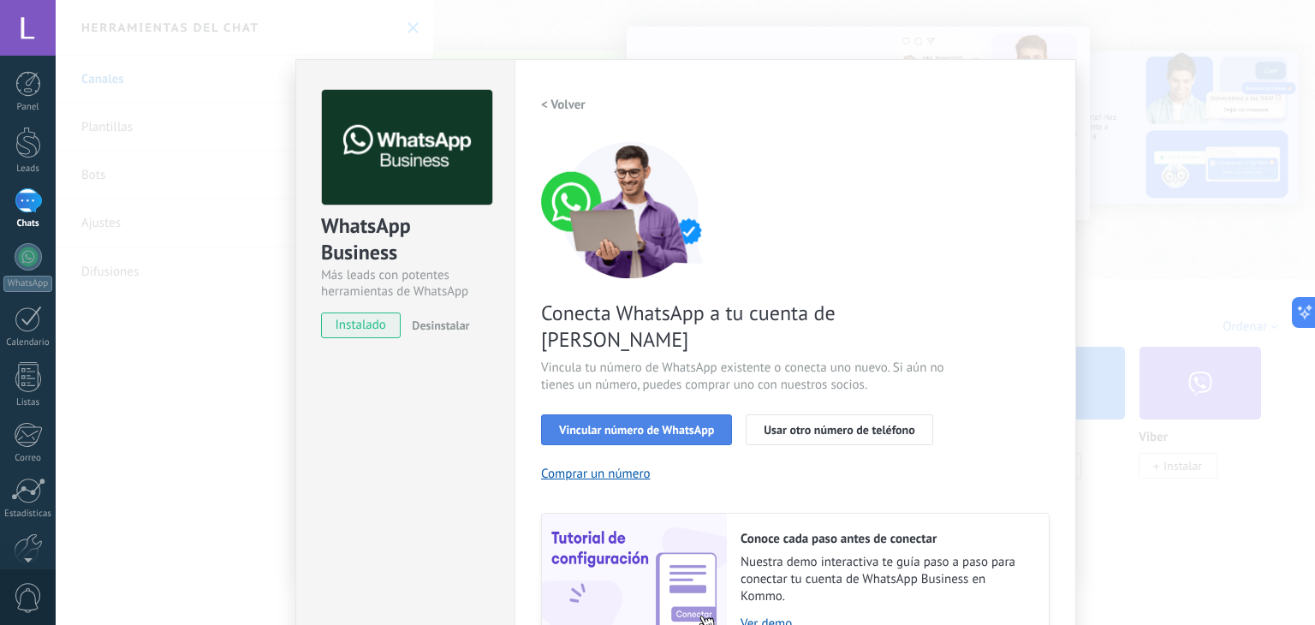
click at [661, 424] on span "Vincular número de WhatsApp" at bounding box center [636, 430] width 155 height 12
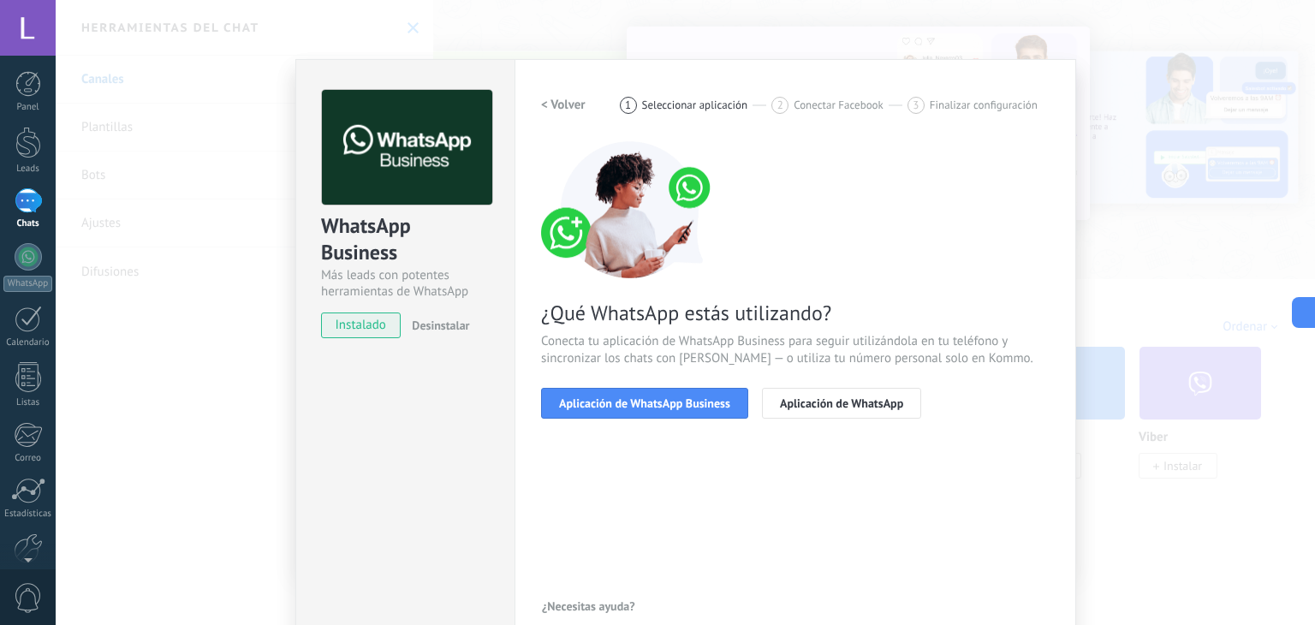
click at [661, 408] on span "Aplicación de WhatsApp Business" at bounding box center [644, 403] width 171 height 12
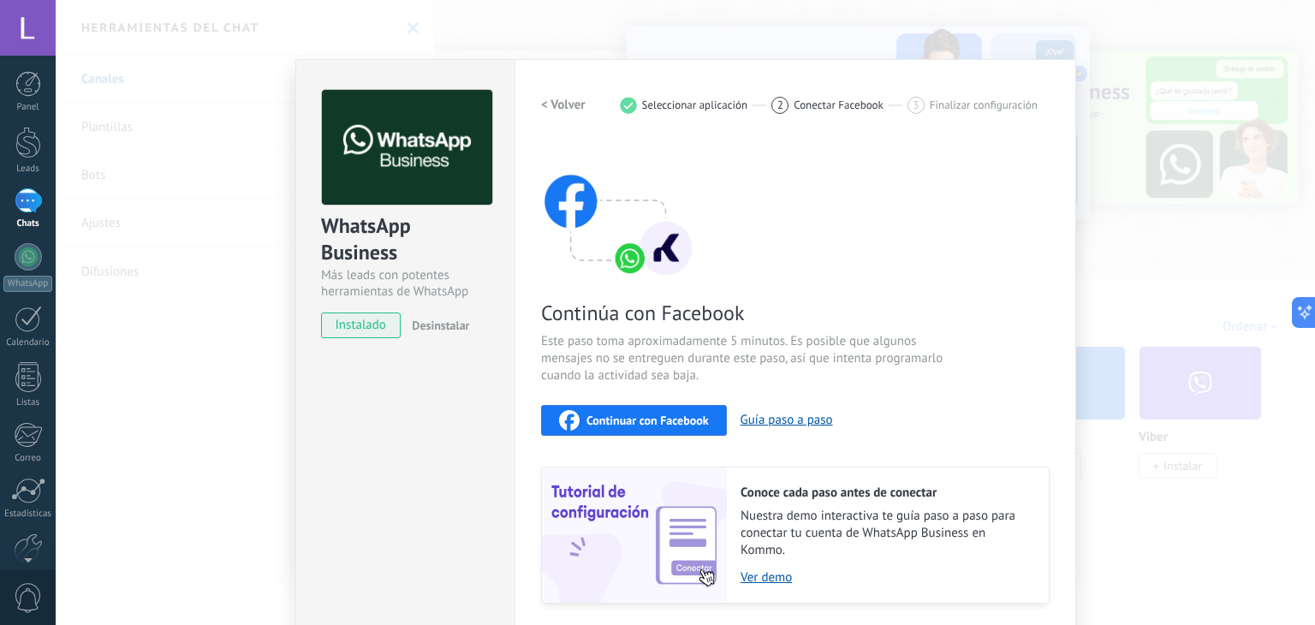
click at [662, 414] on span "Continuar con Facebook" at bounding box center [647, 420] width 122 height 12
click at [659, 421] on span "Continuar con Facebook" at bounding box center [647, 420] width 122 height 12
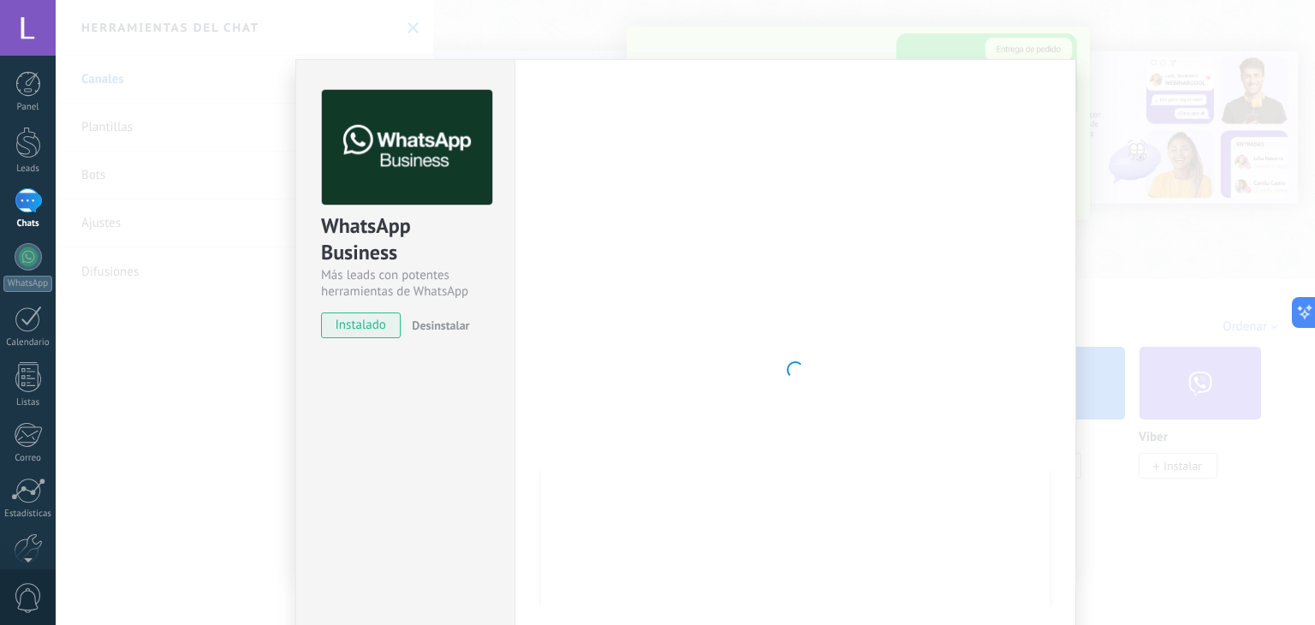
click at [1191, 244] on div "WhatsApp Business Más leads con potentes herramientas de WhatsApp instalado Des…" at bounding box center [685, 312] width 1259 height 625
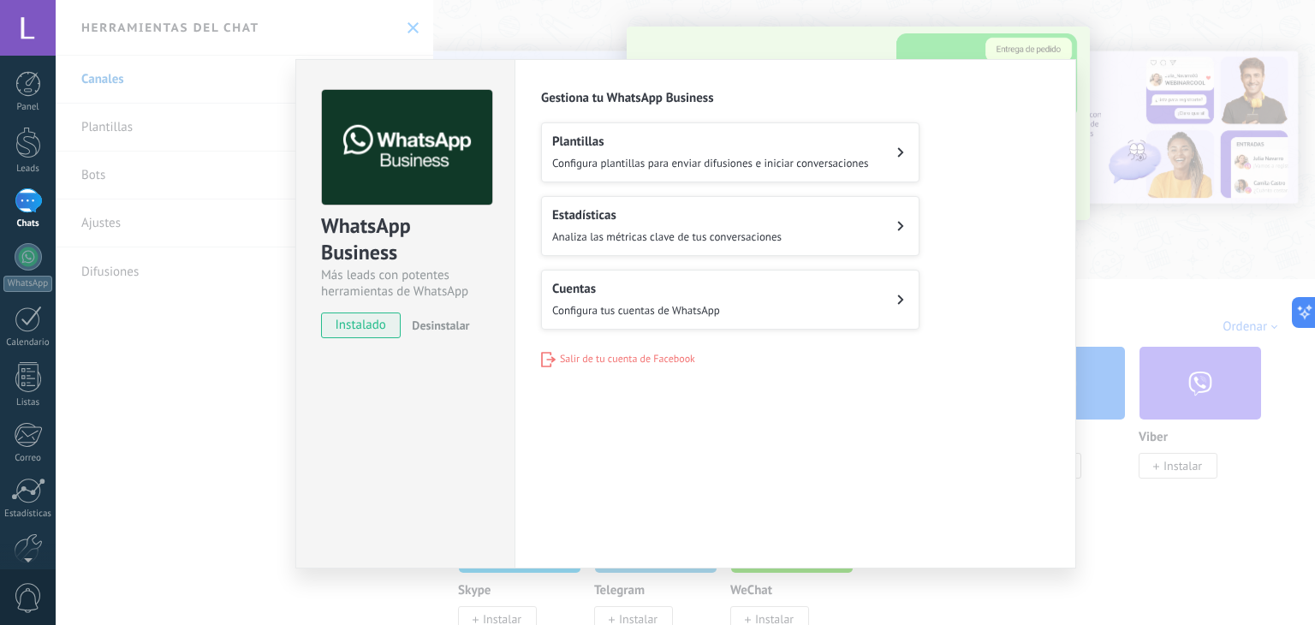
click at [1168, 186] on div "WhatsApp Business Más leads con potentes herramientas de WhatsApp instalado Des…" at bounding box center [685, 312] width 1259 height 625
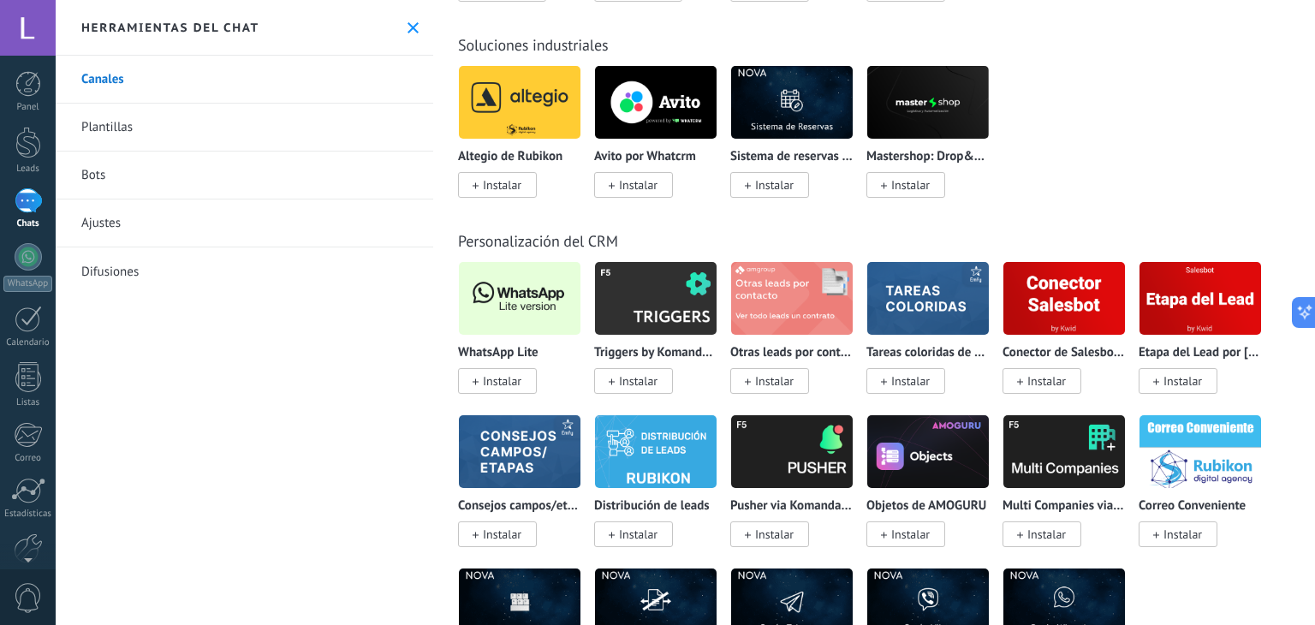
scroll to position [3930, 0]
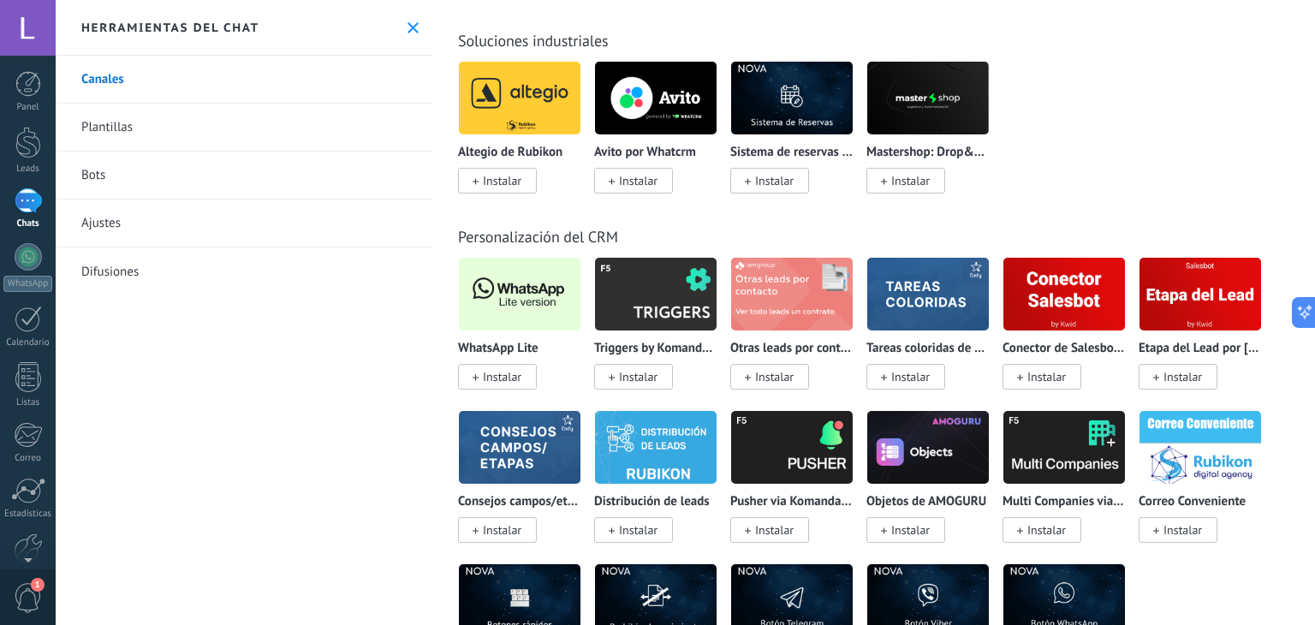
click at [512, 333] on img at bounding box center [520, 293] width 122 height 83
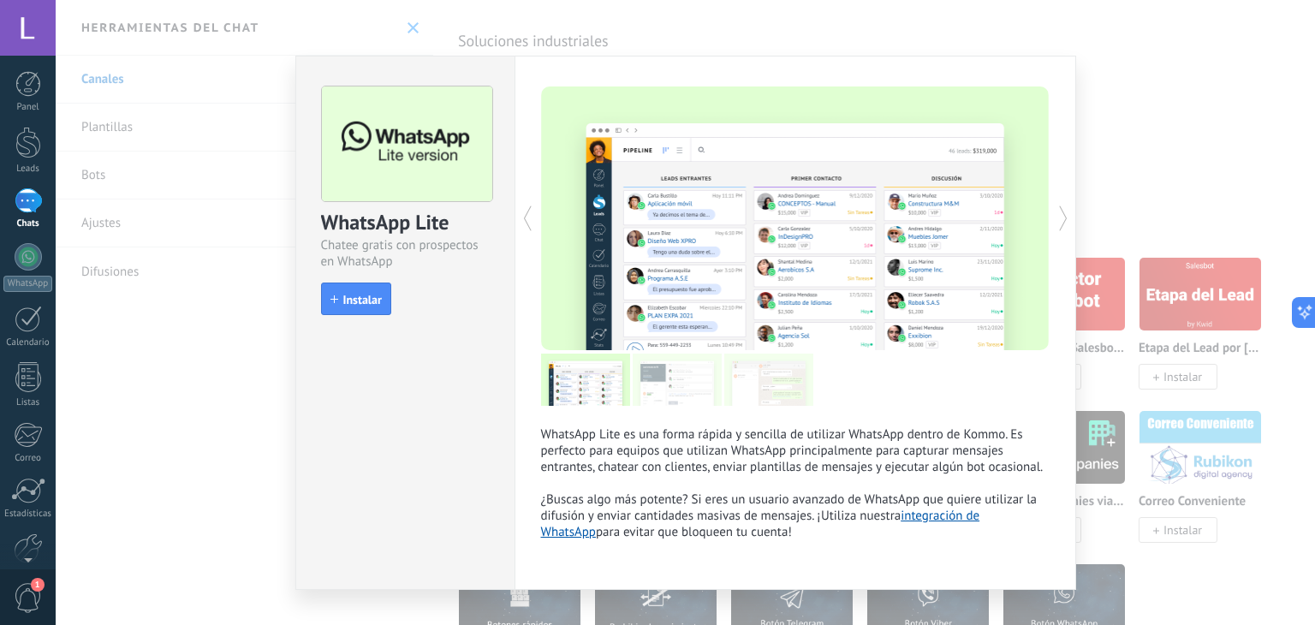
click at [520, 313] on div "WhatsApp Lite es una forma rápida y sencilla de utilizar WhatsApp dentro de Kom…" at bounding box center [794, 323] width 561 height 534
click at [1123, 275] on div "WhatsApp Lite Chatee gratis con prospectos en WhatsApp install Instalar WhatsAp…" at bounding box center [685, 312] width 1259 height 625
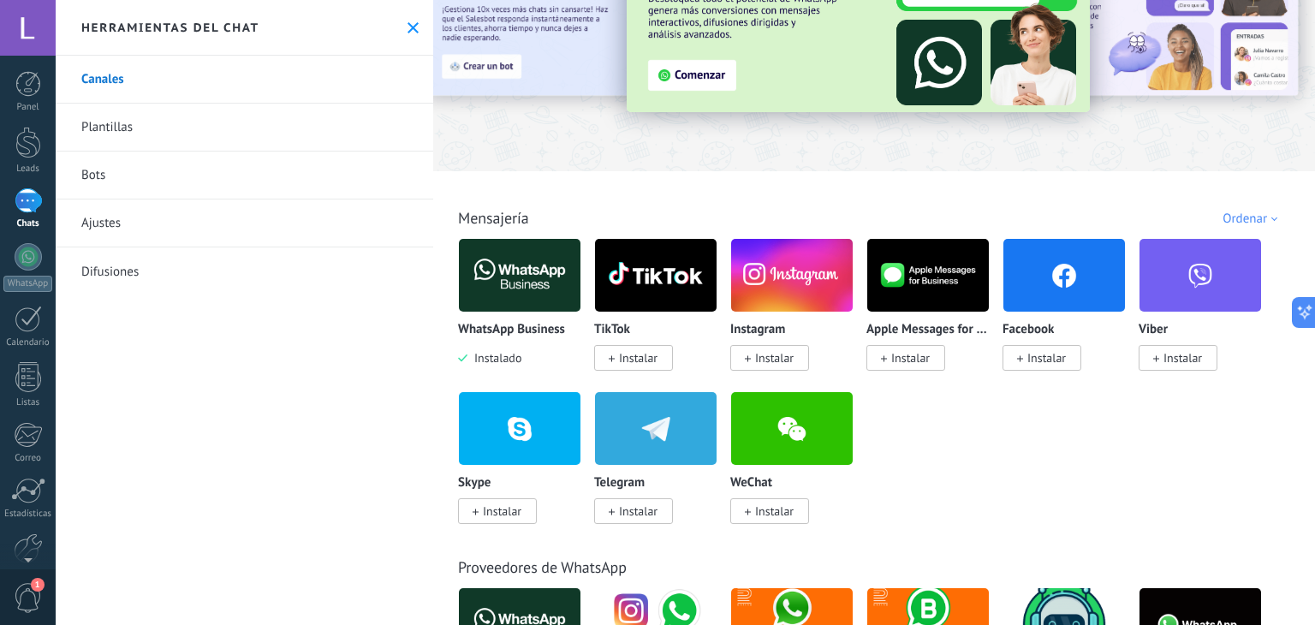
scroll to position [0, 0]
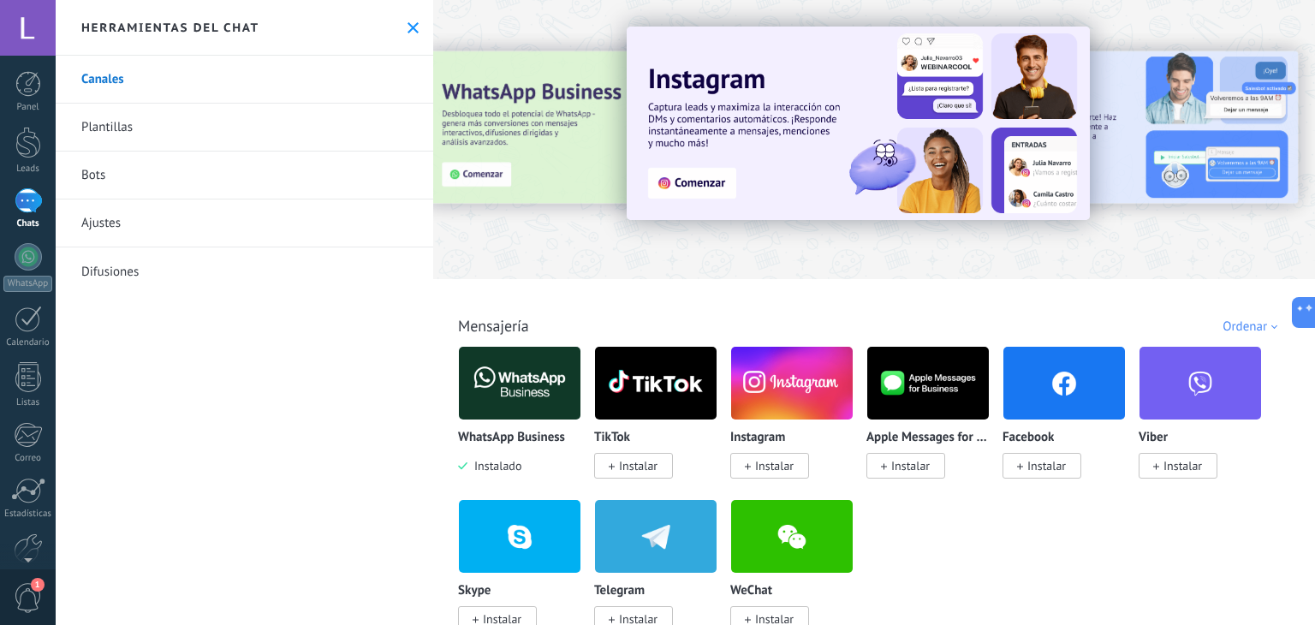
click at [1242, 324] on div "Ordenar" at bounding box center [1252, 326] width 61 height 16
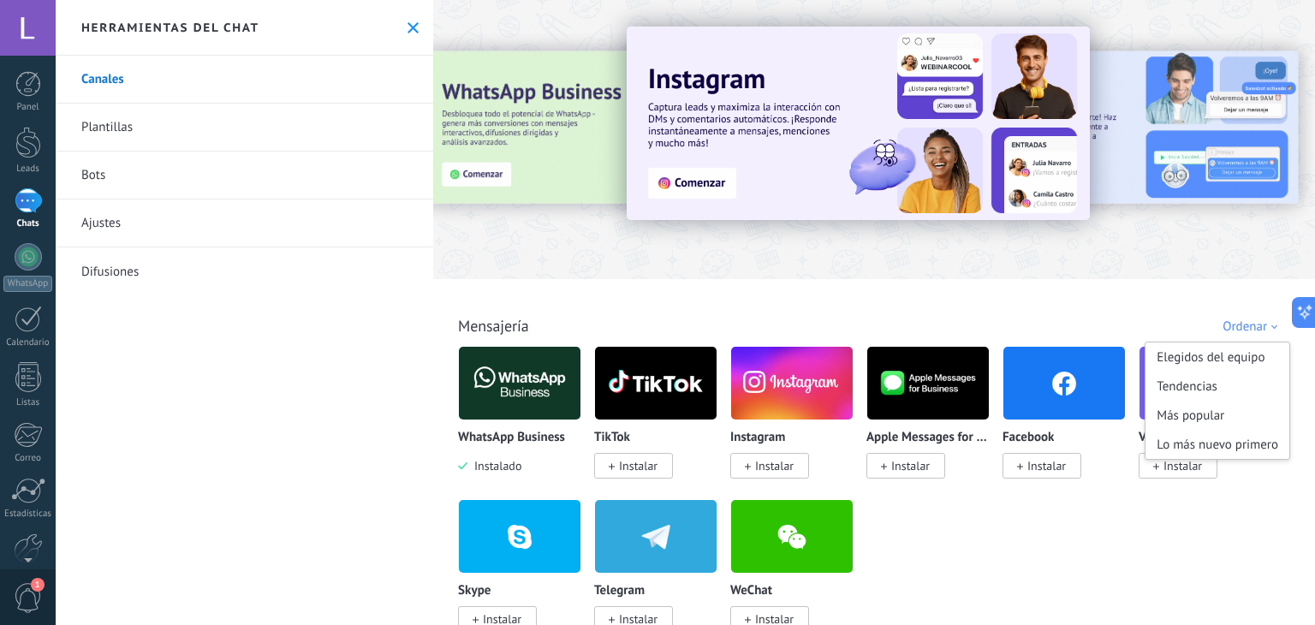
click at [838, 302] on div "Todo Bandeja de entrada Automatizaciones Fuentes de leads Soluciones de IA Inst…" at bounding box center [873, 307] width 871 height 56
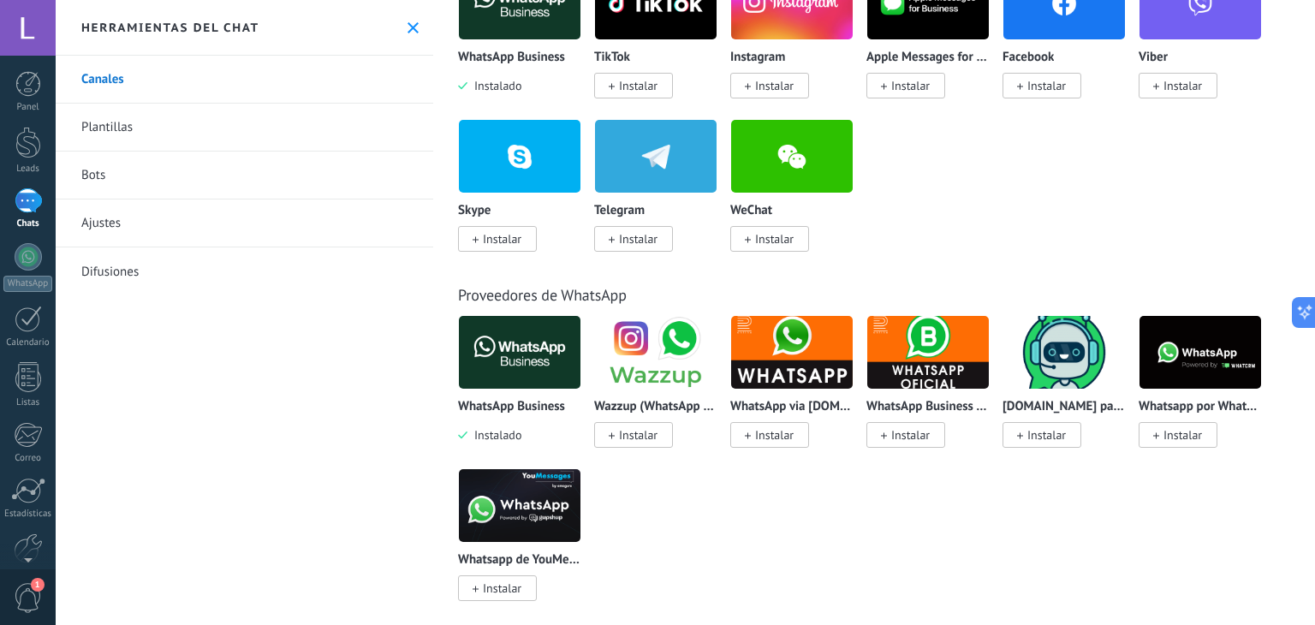
scroll to position [385, 0]
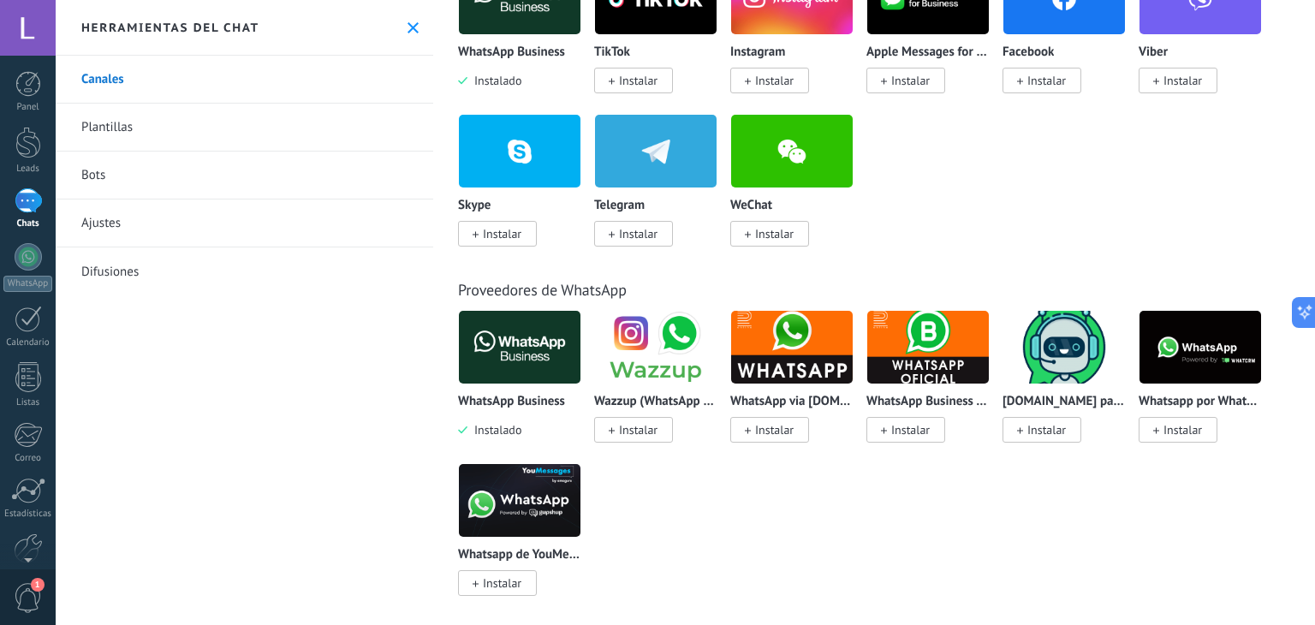
click at [633, 357] on img at bounding box center [656, 347] width 122 height 83
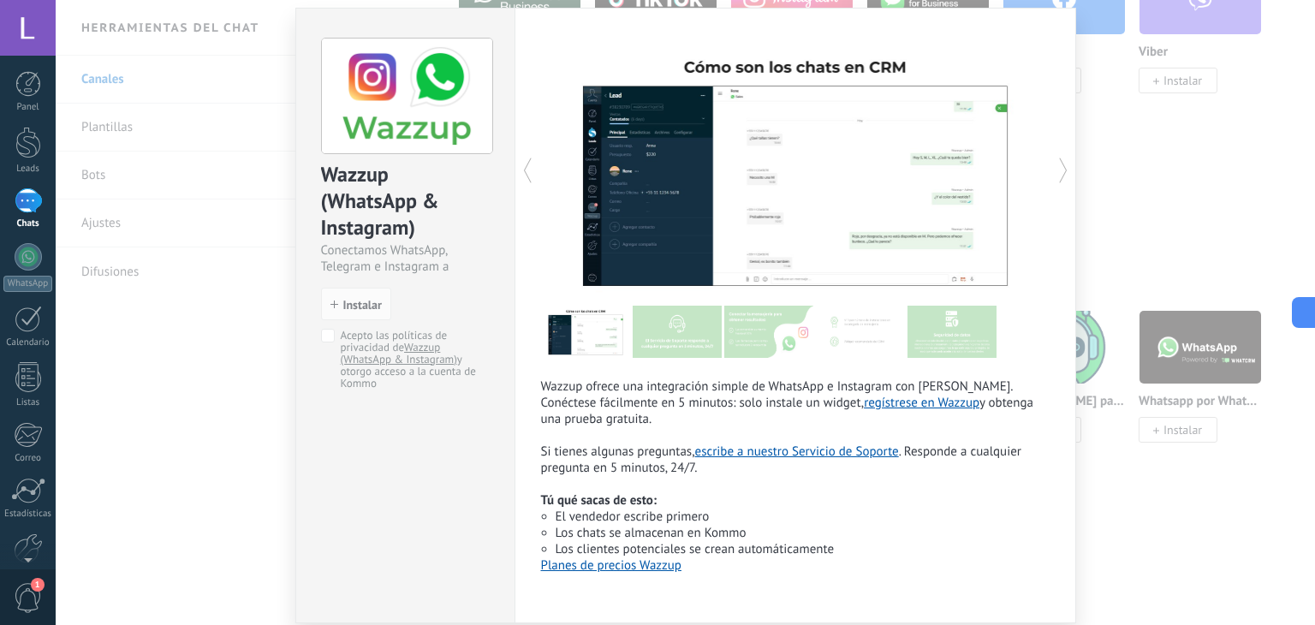
scroll to position [48, 0]
click at [353, 300] on span "Instalar" at bounding box center [362, 305] width 39 height 12
click at [343, 306] on span "Instalar" at bounding box center [362, 305] width 39 height 12
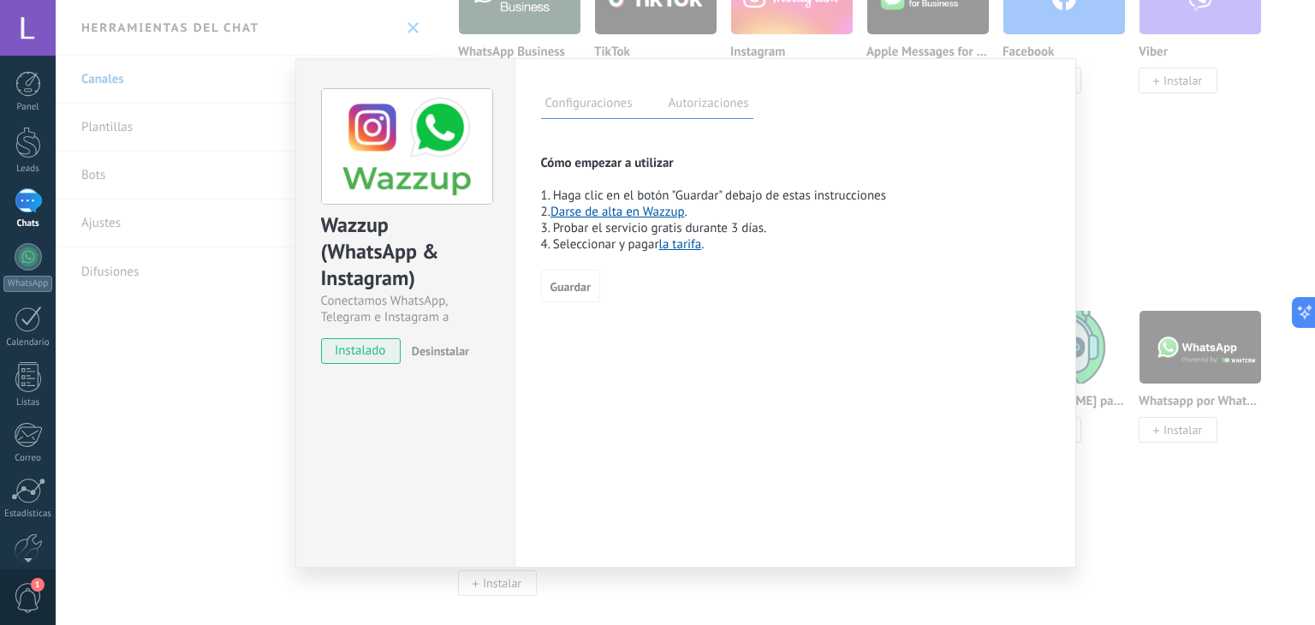
click at [630, 214] on link "Darse de alta en Wazzup" at bounding box center [617, 212] width 134 height 16
click at [705, 92] on div "Configuraciones Autorizaciones" at bounding box center [647, 104] width 212 height 30
click at [705, 98] on label "Autorizaciones" at bounding box center [708, 105] width 89 height 25
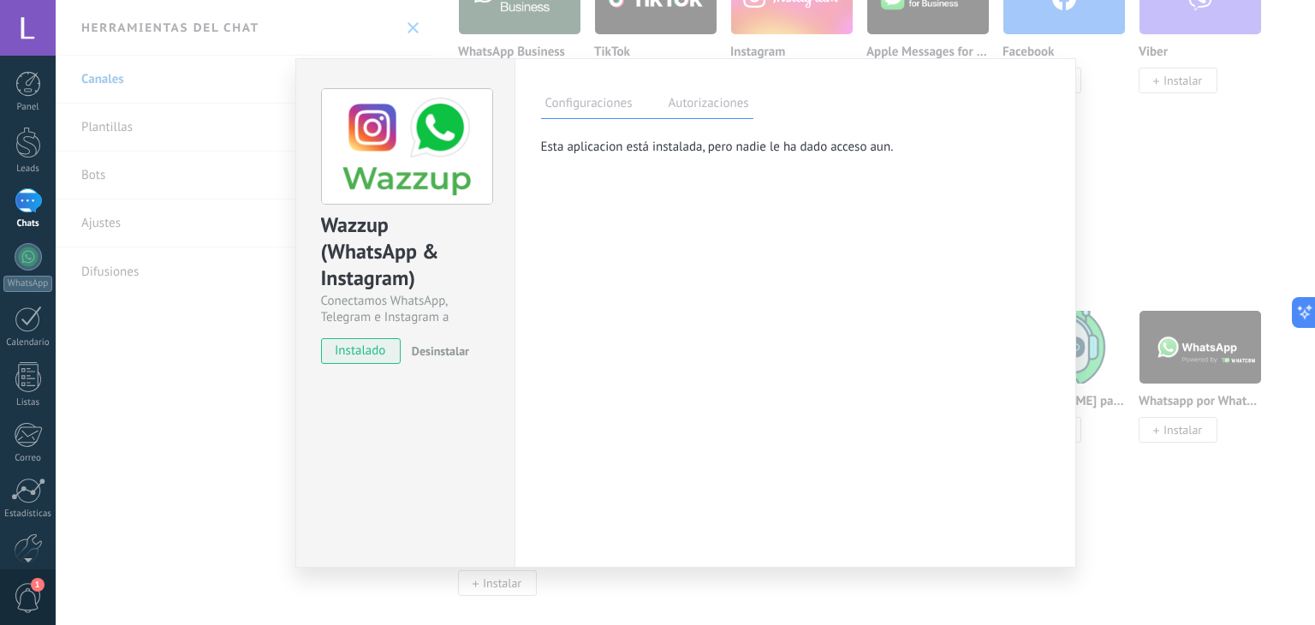
click at [606, 110] on label "Configuraciones" at bounding box center [589, 105] width 96 height 25
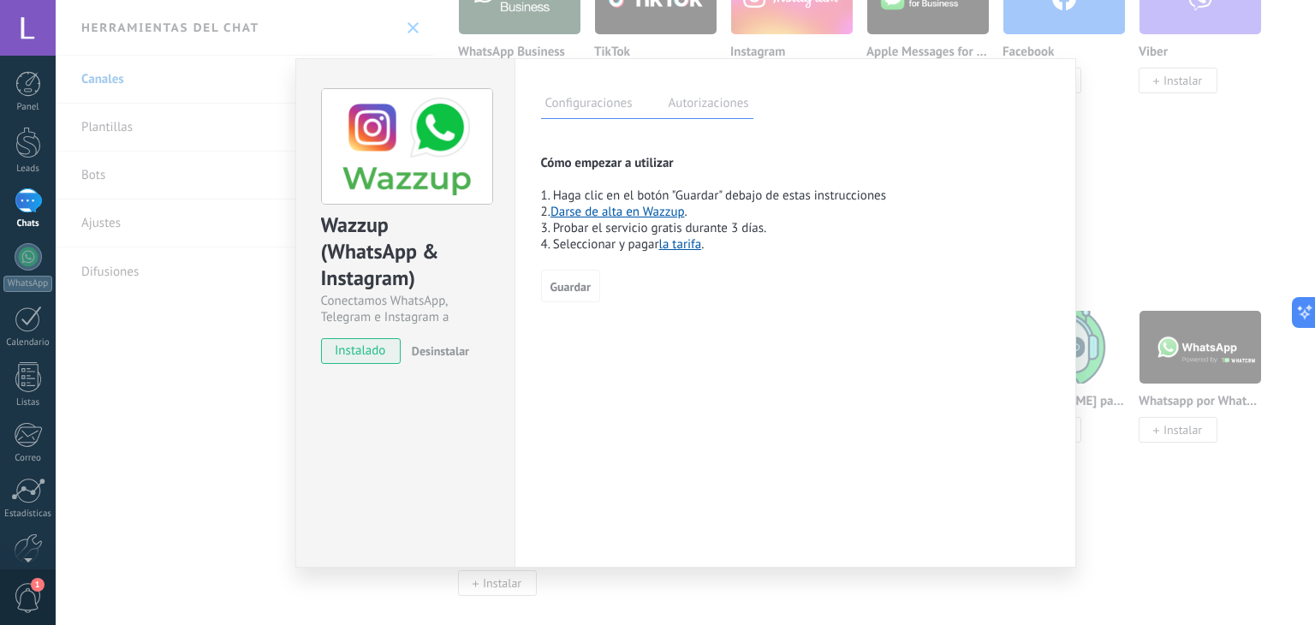
click at [692, 248] on link "la tarifa" at bounding box center [680, 244] width 43 height 16
click at [1246, 116] on div "Wazzup (WhatsApp & Instagram) Conectamos WhatsApp, Telegram e Instagram a Kommo…" at bounding box center [685, 312] width 1259 height 625
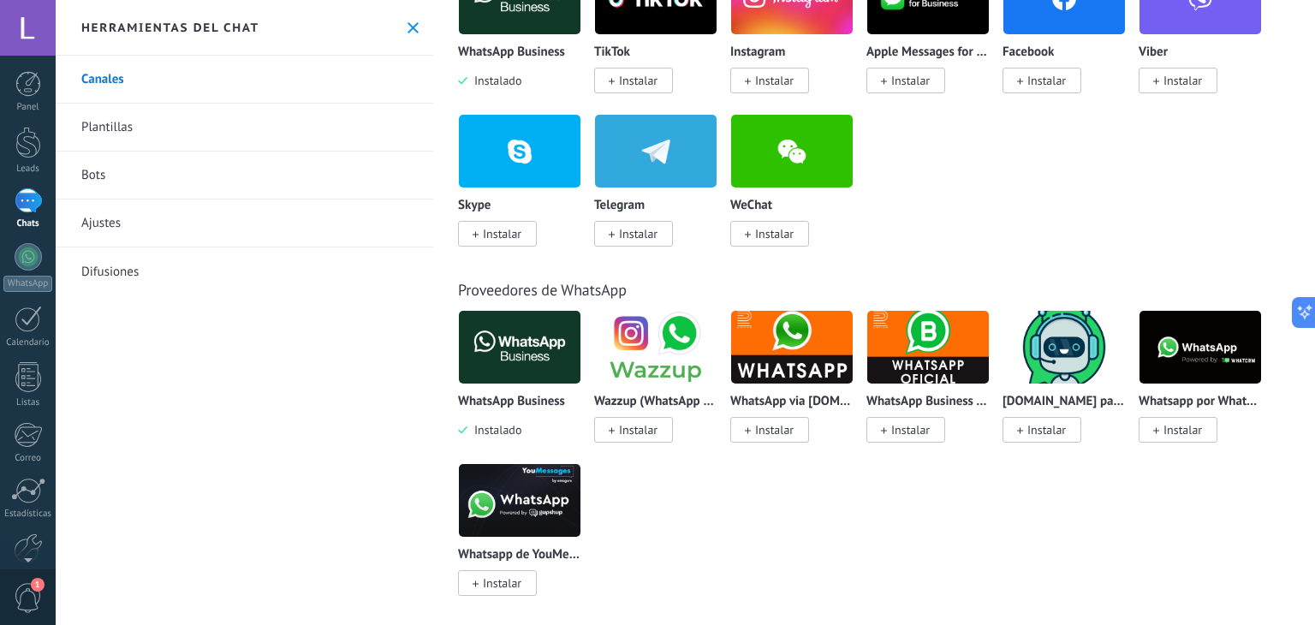
click at [531, 503] on img at bounding box center [520, 500] width 122 height 83
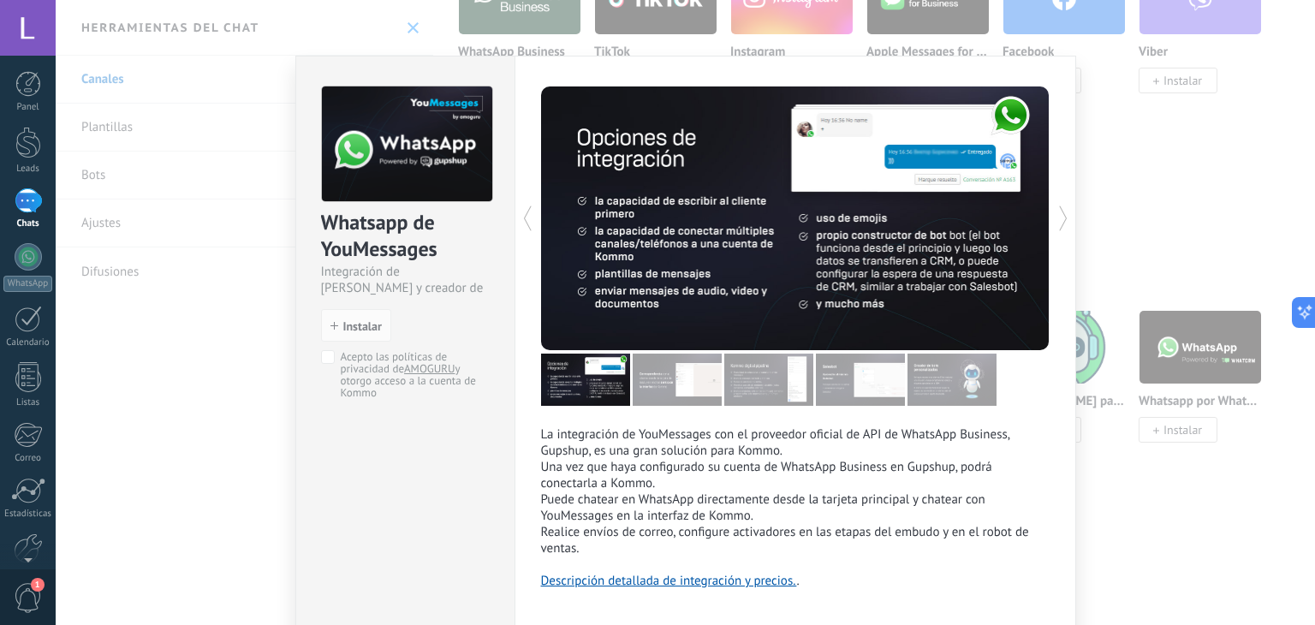
click at [1095, 196] on div "Whatsapp de YouMessages Integración de Whatsapp y creador de bots install Insta…" at bounding box center [685, 312] width 1259 height 625
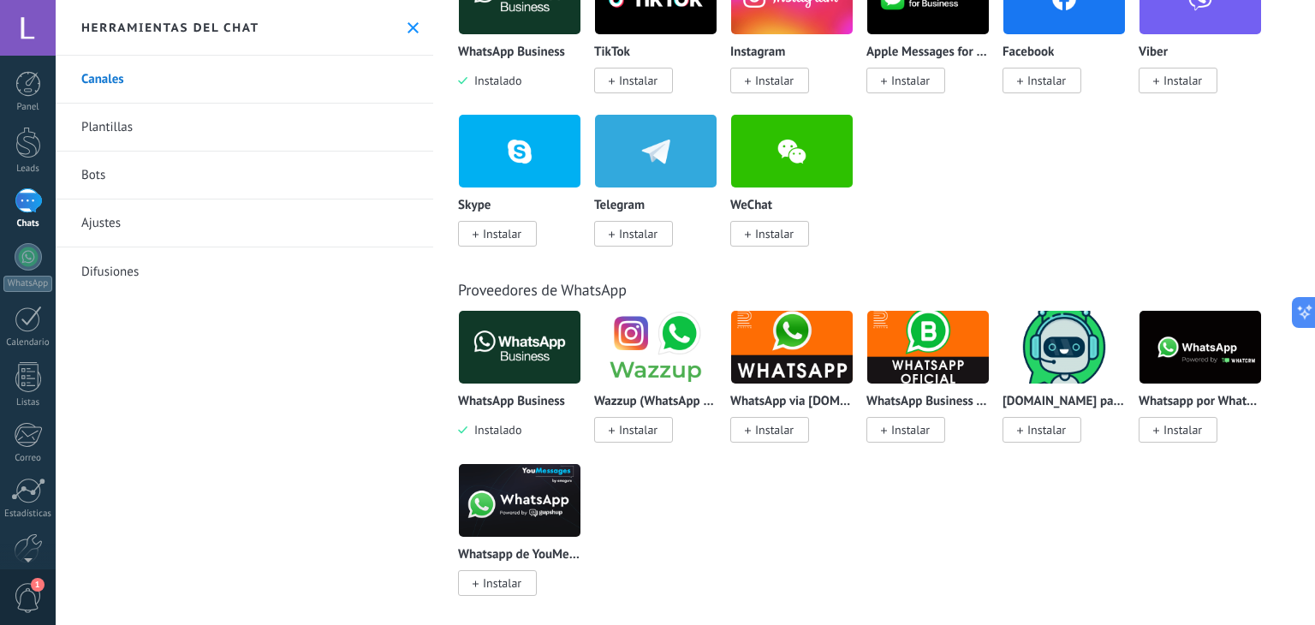
click at [520, 343] on img at bounding box center [520, 347] width 122 height 83
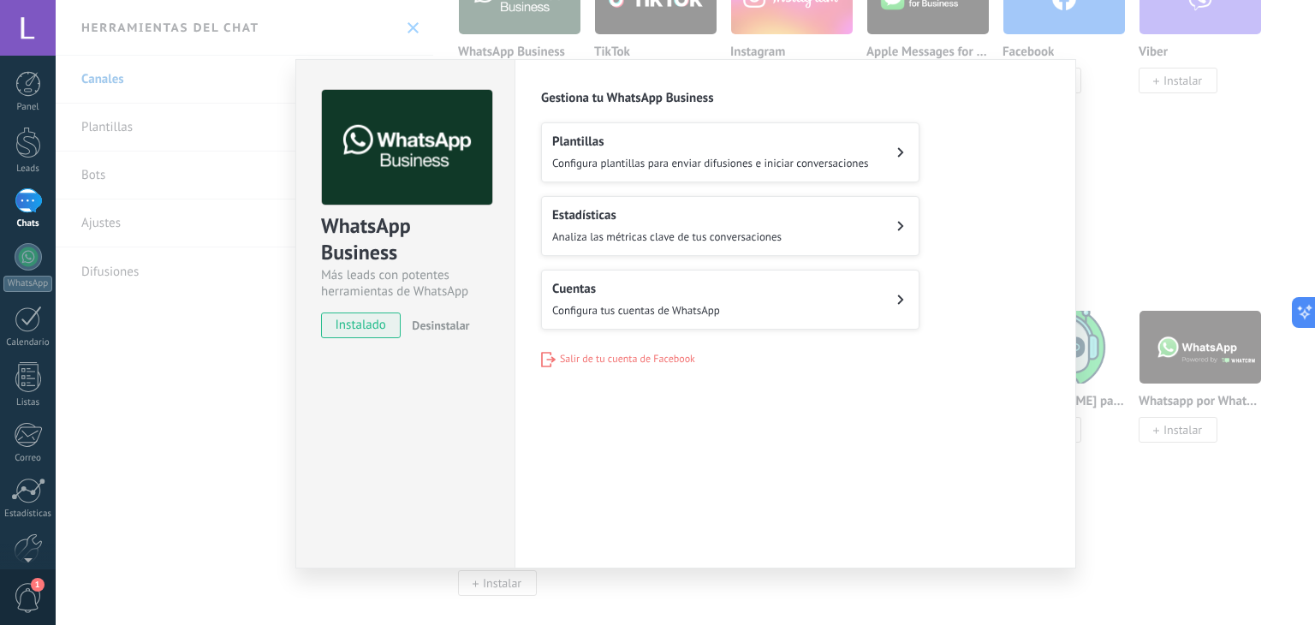
click at [697, 281] on h2 "Cuentas" at bounding box center [636, 289] width 168 height 16
